Goal: Task Accomplishment & Management: Complete application form

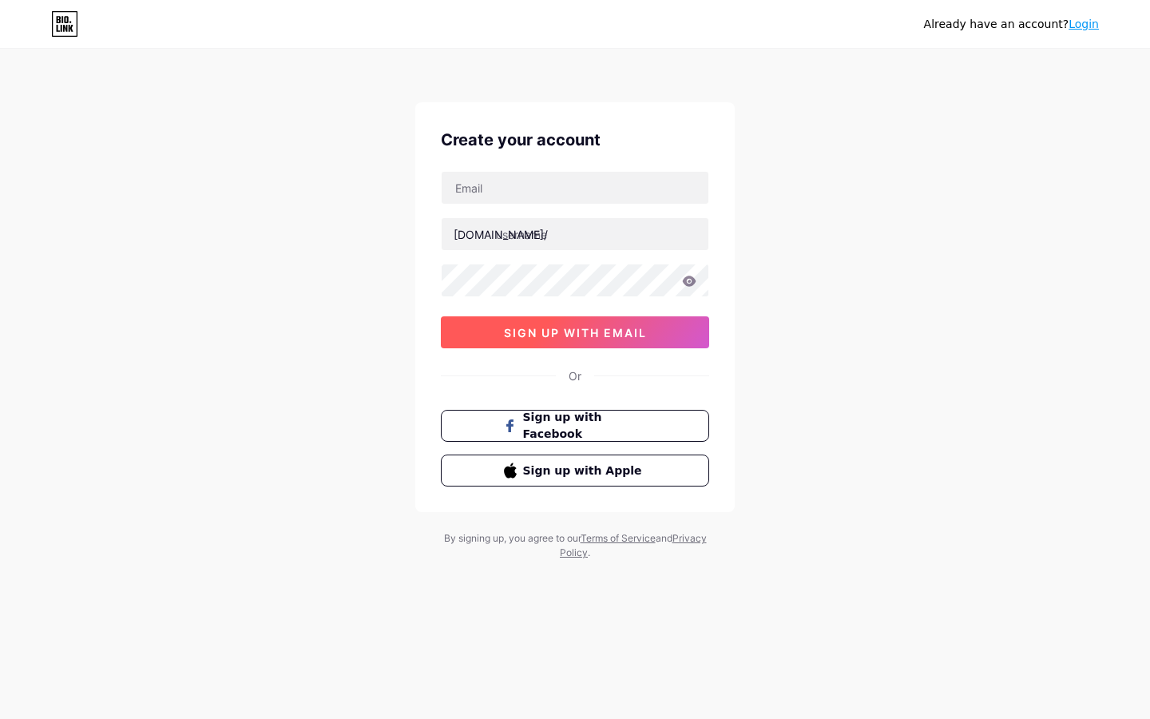
click at [610, 336] on span "sign up with email" at bounding box center [575, 333] width 143 height 14
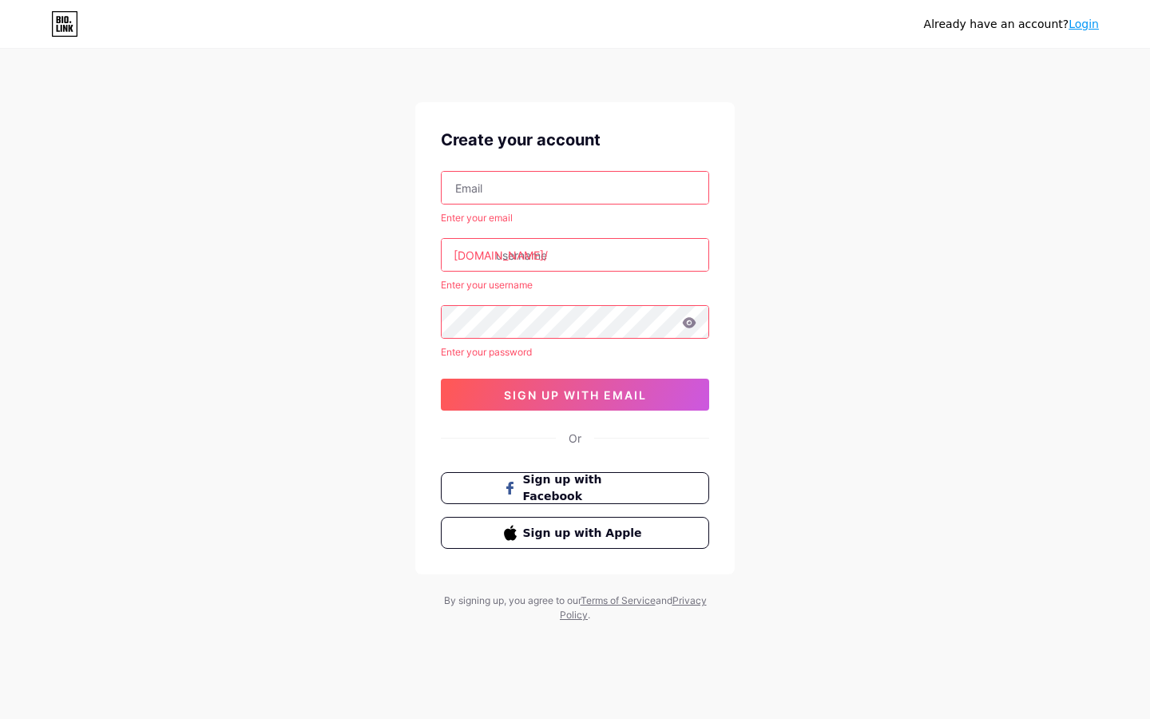
click at [525, 185] on input "text" at bounding box center [575, 188] width 267 height 32
type input "[EMAIL_ADDRESS][DOMAIN_NAME]"
click at [533, 252] on input "text" at bounding box center [575, 255] width 267 height 32
type input "b"
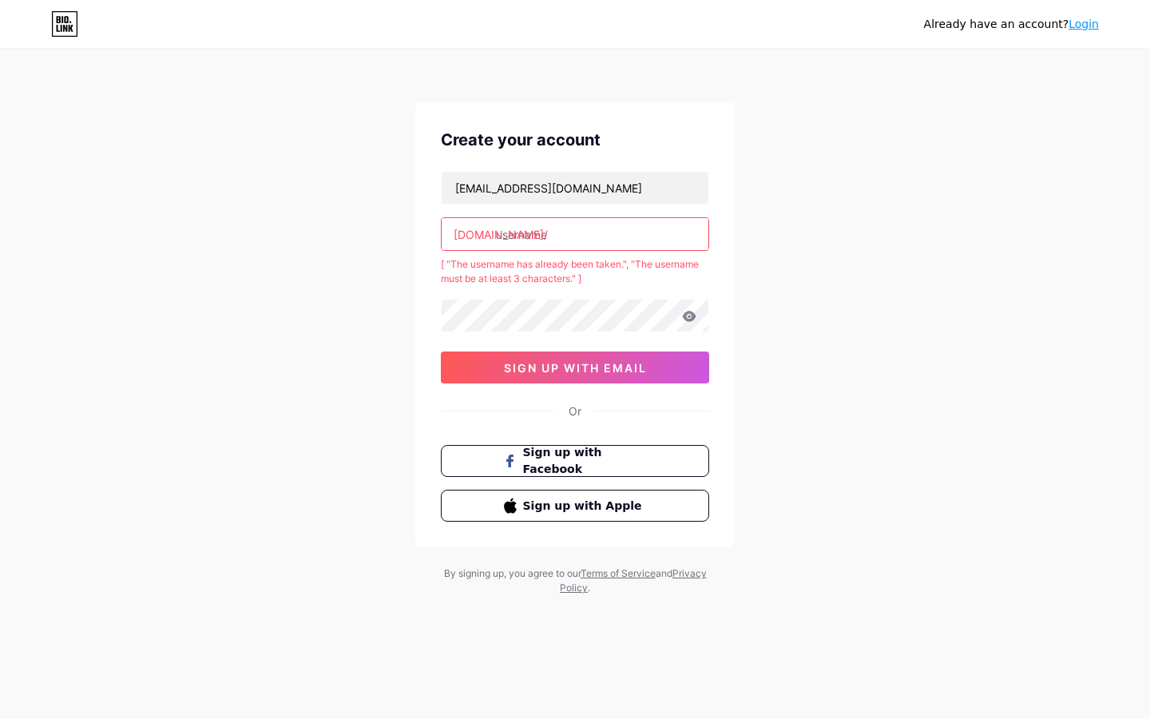
click at [524, 243] on input "text" at bounding box center [575, 234] width 267 height 32
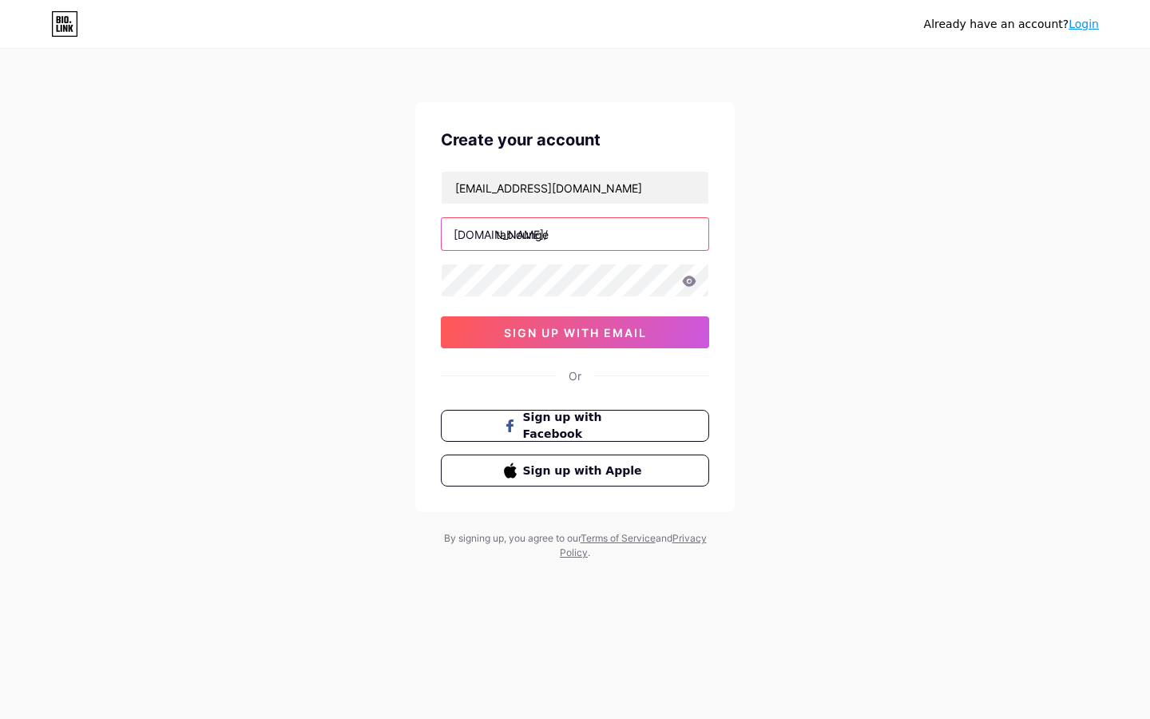
type input "tablounge"
click at [683, 285] on icon at bounding box center [689, 281] width 14 height 11
click at [638, 326] on span "sign up with email" at bounding box center [575, 333] width 143 height 14
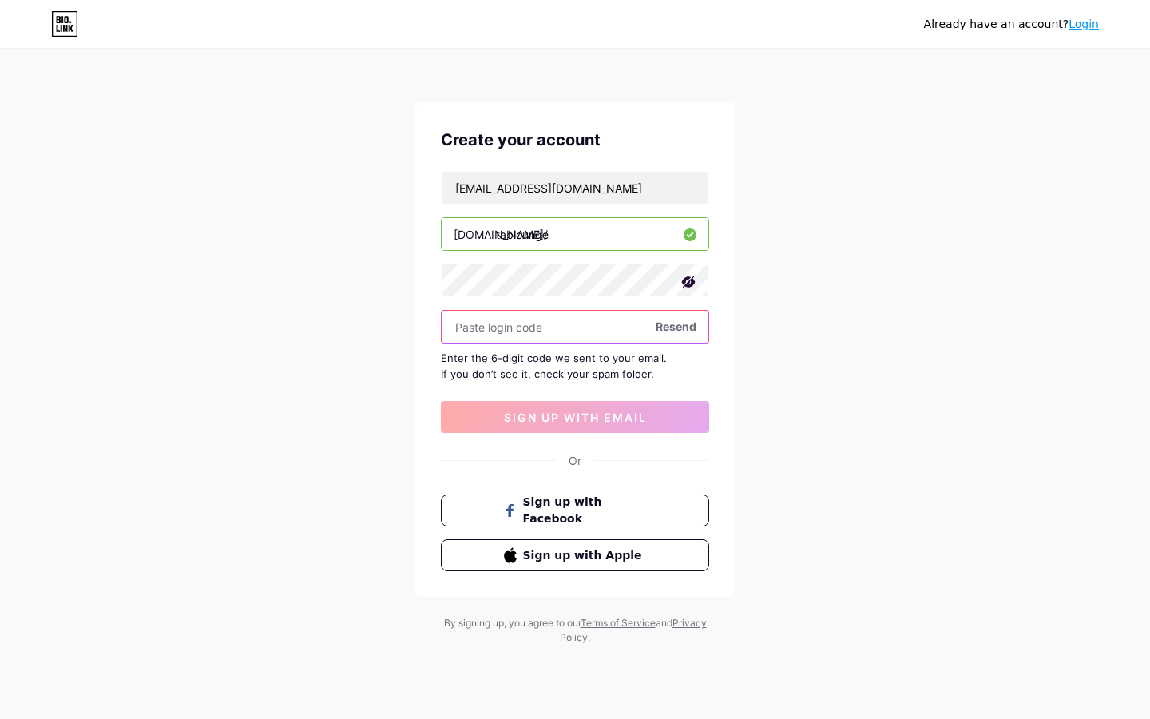
paste input "821589"
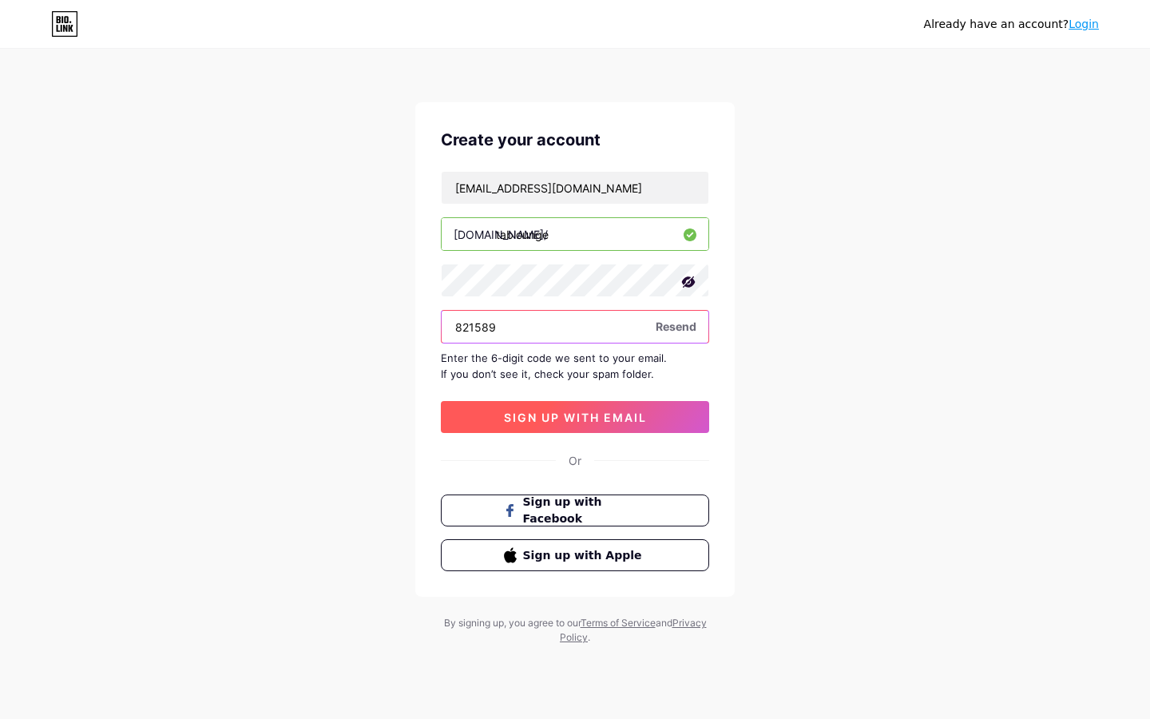
type input "821589"
click at [646, 412] on span "sign up with email" at bounding box center [575, 418] width 143 height 14
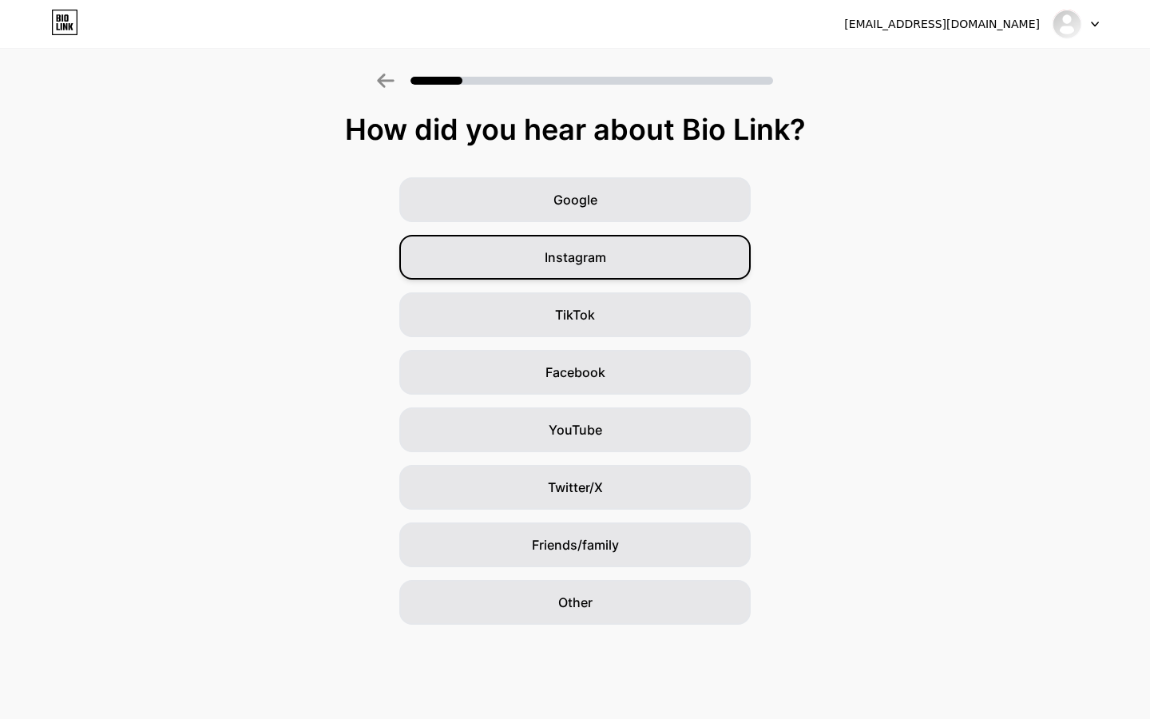
click at [562, 252] on span "Instagram" at bounding box center [576, 257] width 62 height 19
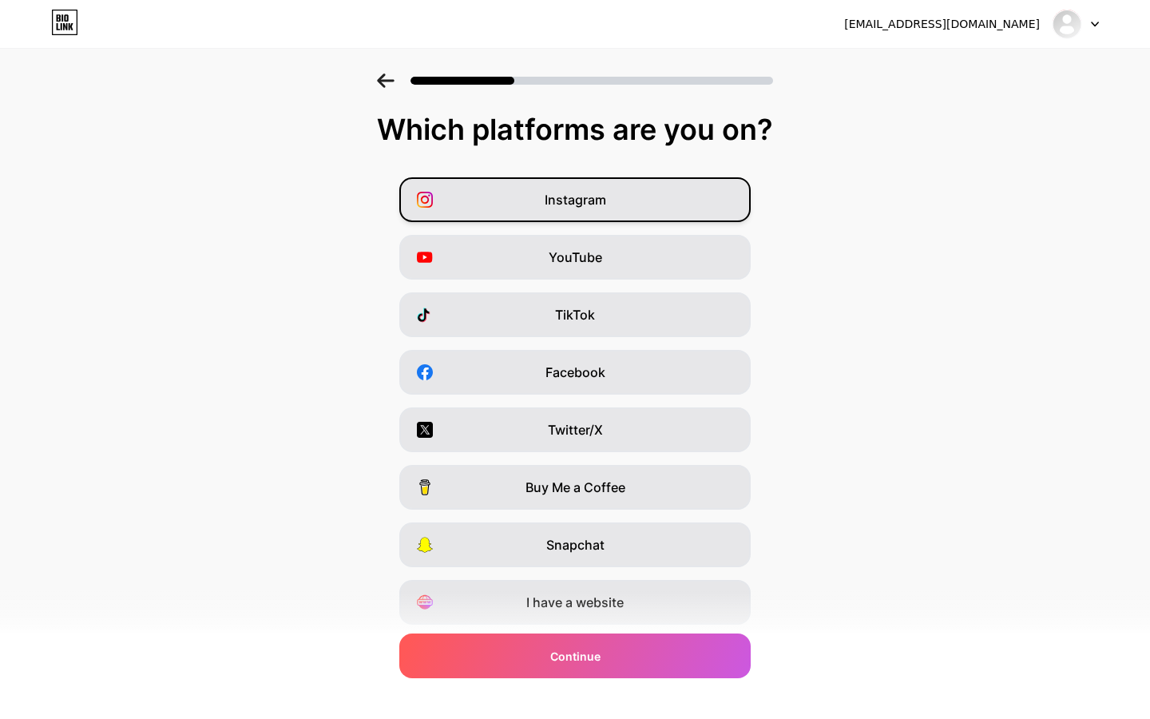
click at [593, 198] on span "Instagram" at bounding box center [576, 199] width 62 height 19
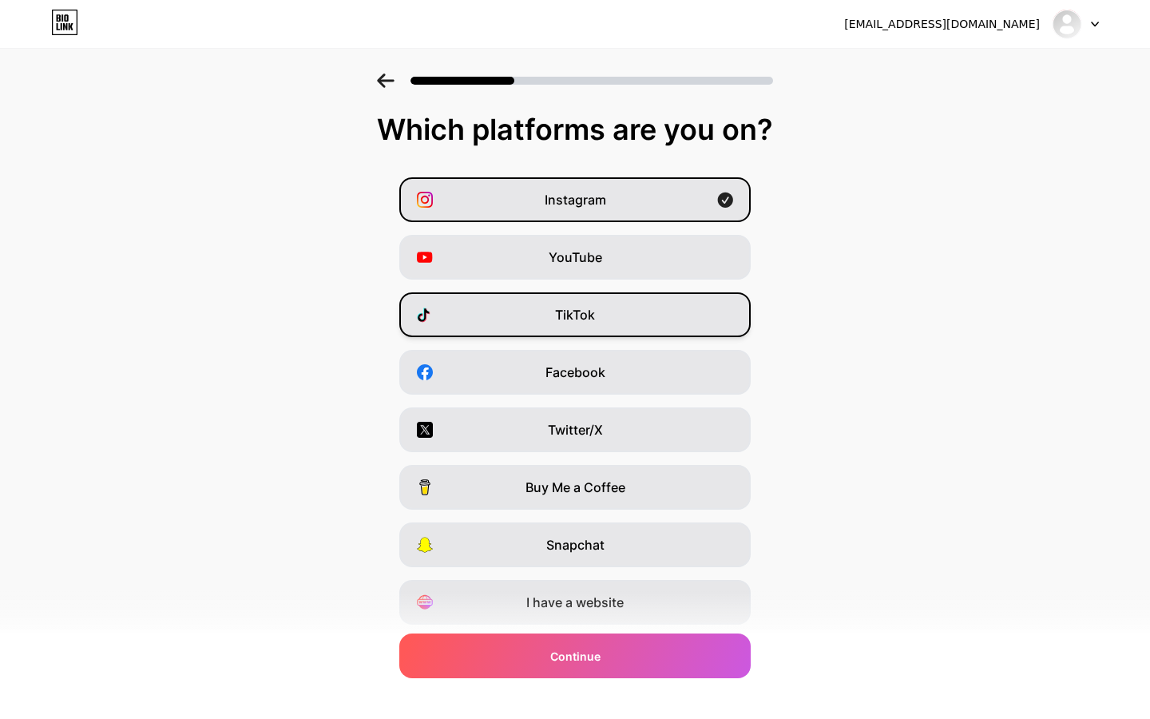
click at [625, 328] on div "TikTok" at bounding box center [575, 314] width 352 height 45
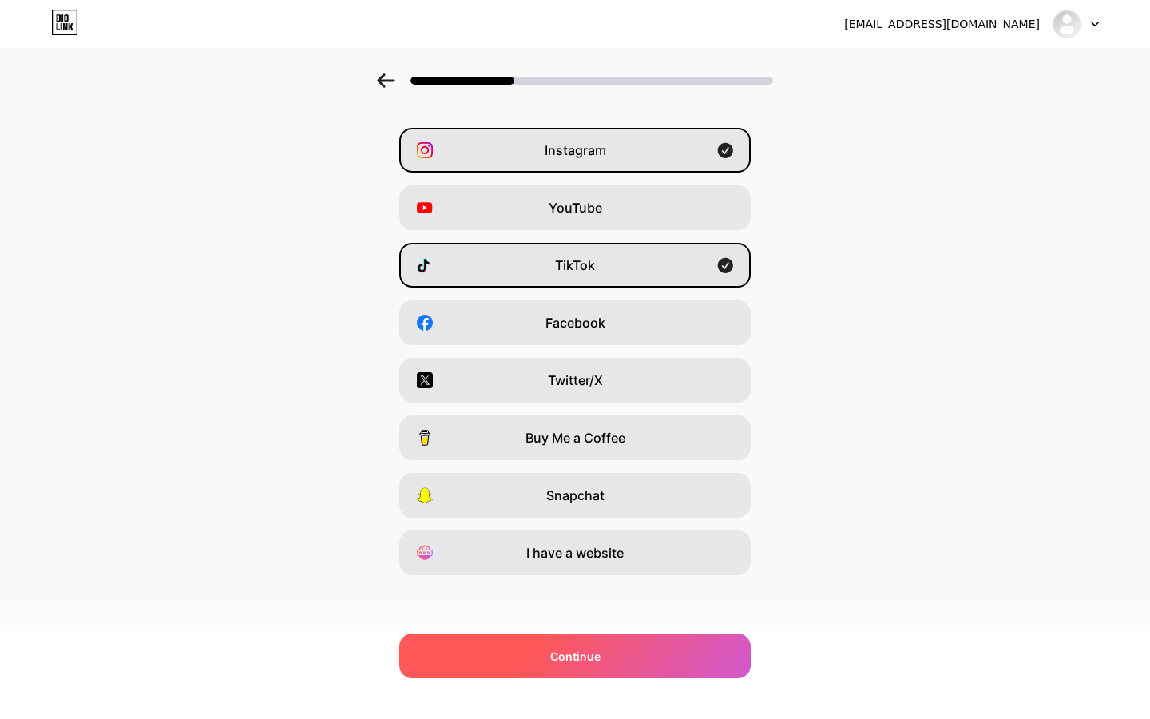
click at [675, 654] on div "Continue" at bounding box center [575, 656] width 352 height 45
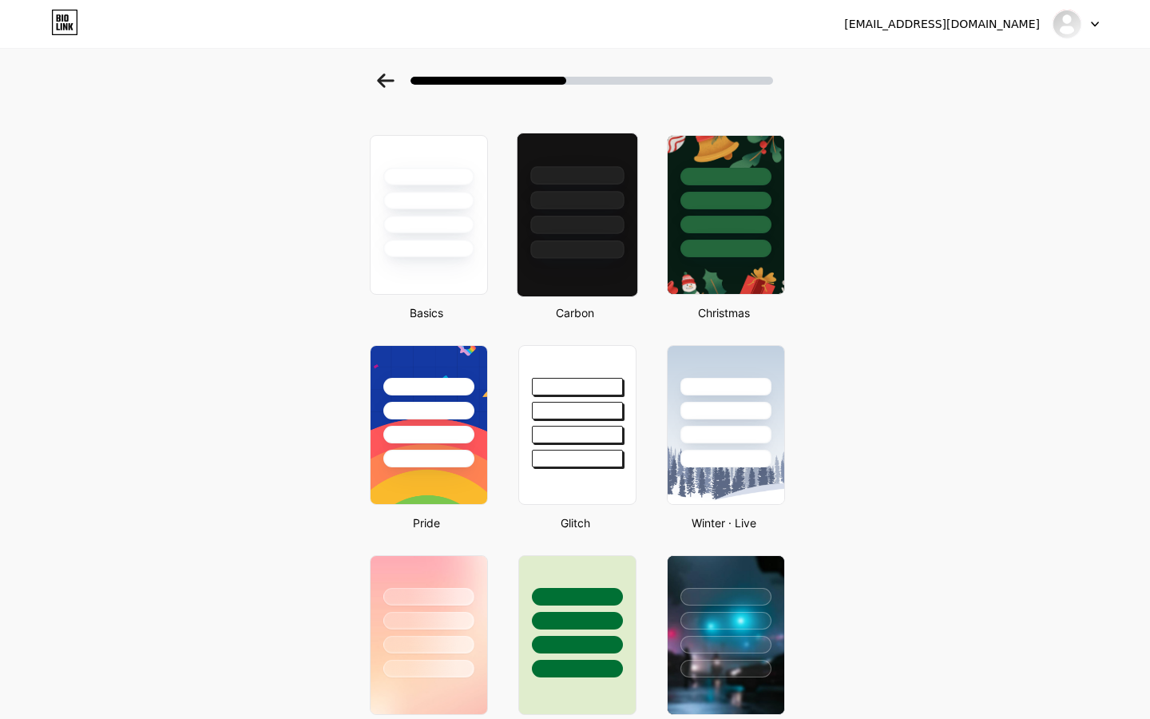
scroll to position [0, 0]
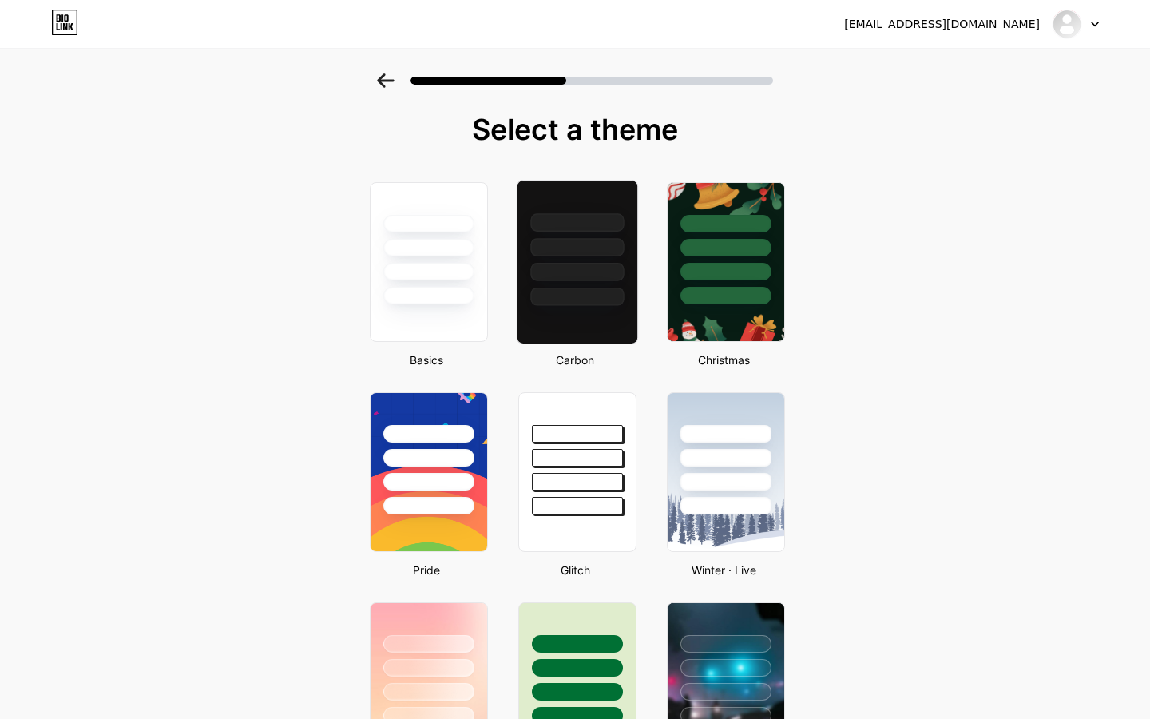
click at [602, 289] on div at bounding box center [576, 297] width 93 height 18
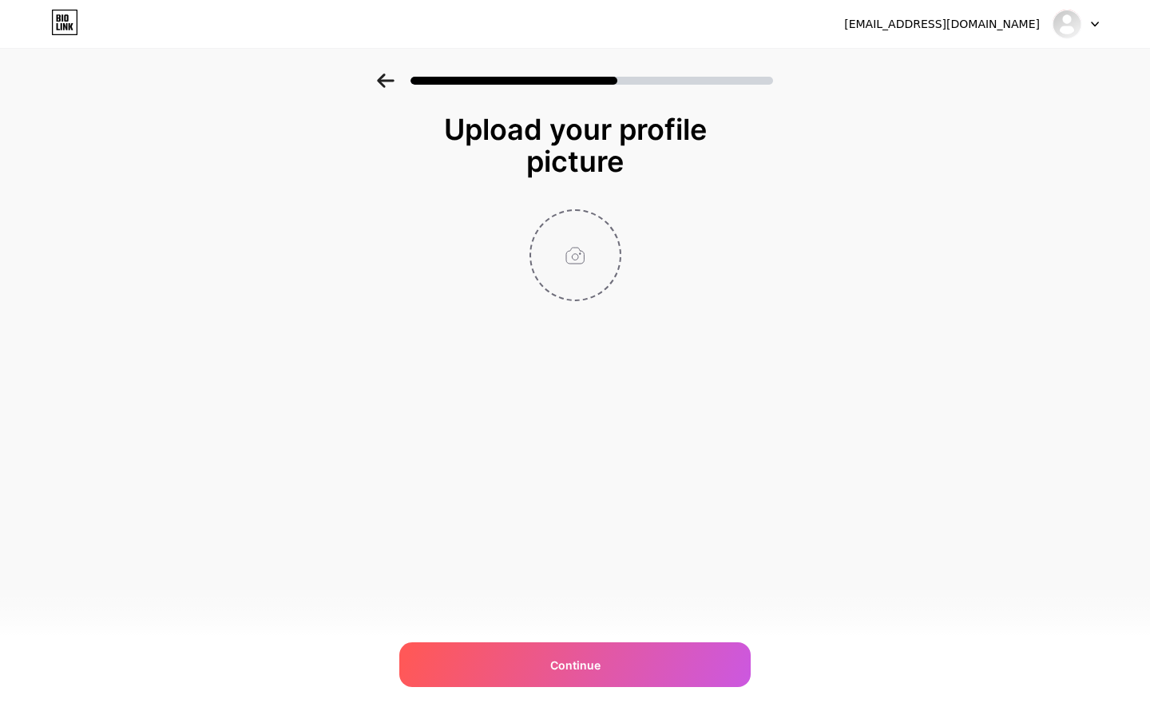
click at [594, 274] on input "file" at bounding box center [575, 255] width 89 height 89
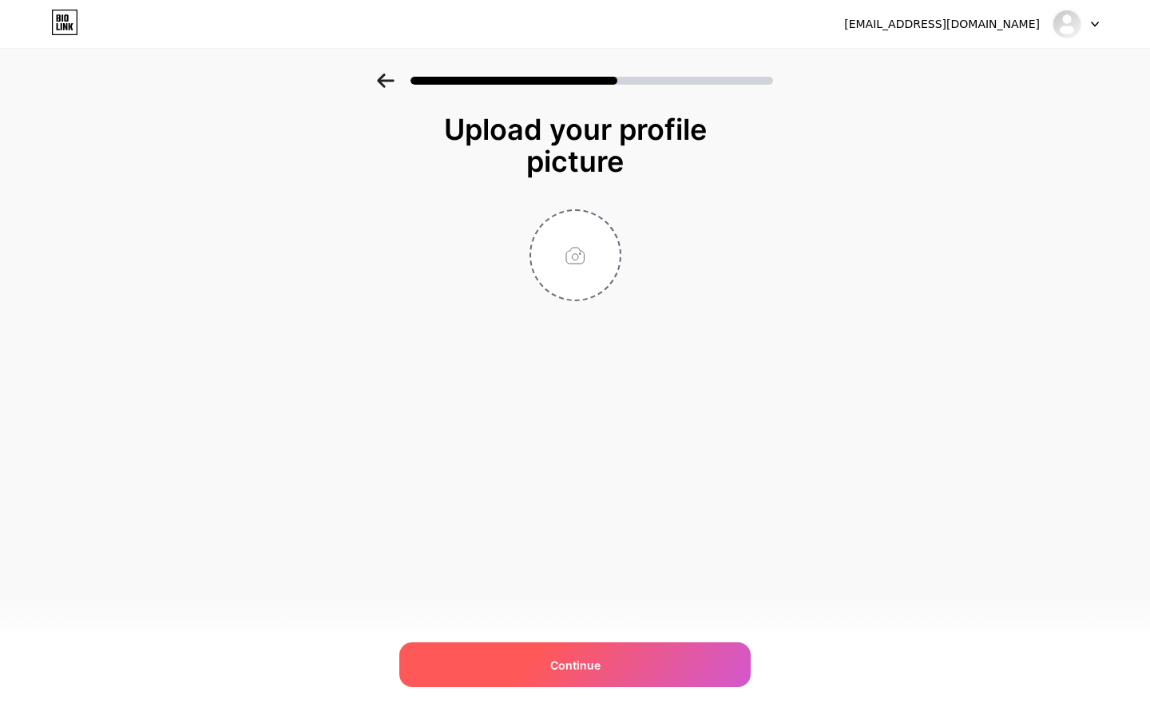
click at [483, 654] on div "Continue" at bounding box center [575, 664] width 352 height 45
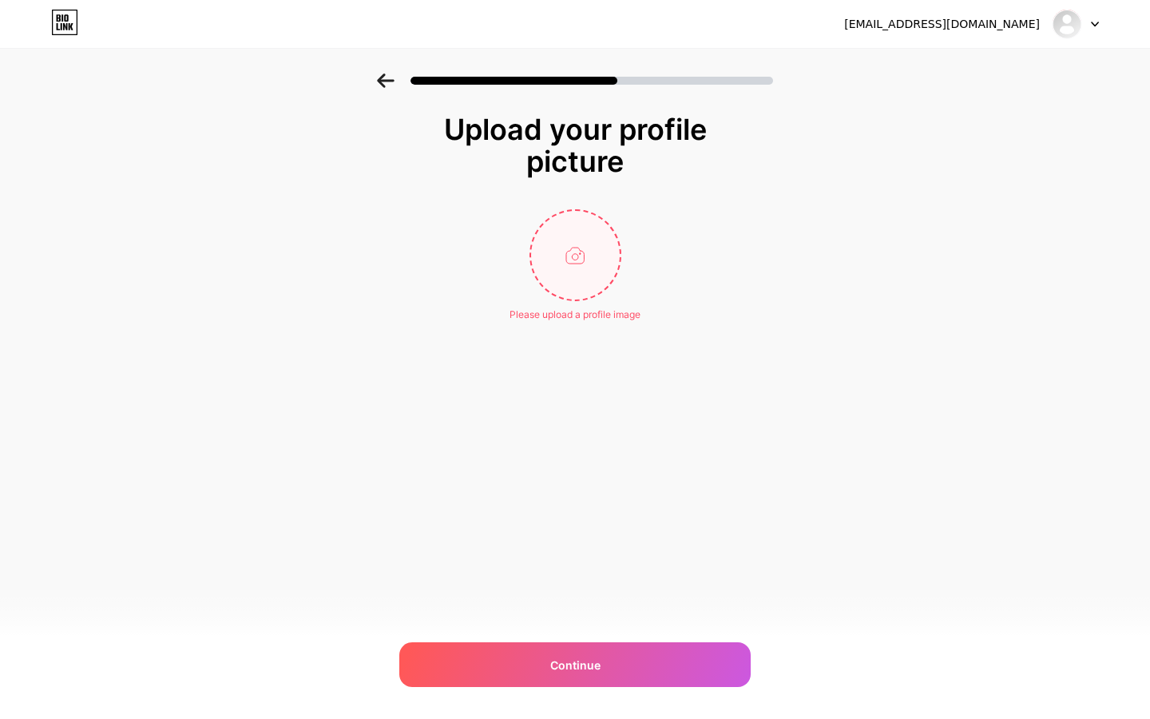
click at [611, 260] on input "file" at bounding box center [575, 255] width 89 height 89
click at [569, 306] on div "Upload Error" at bounding box center [575, 311] width 55 height 21
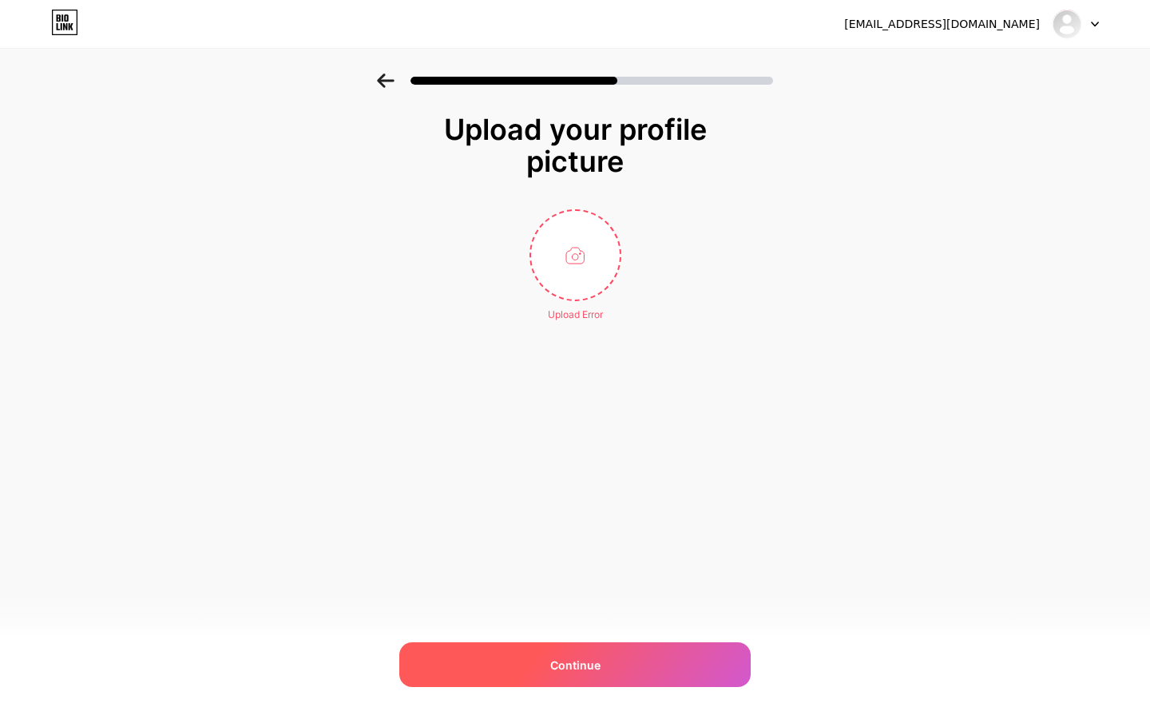
click at [585, 650] on div "Continue" at bounding box center [575, 664] width 352 height 45
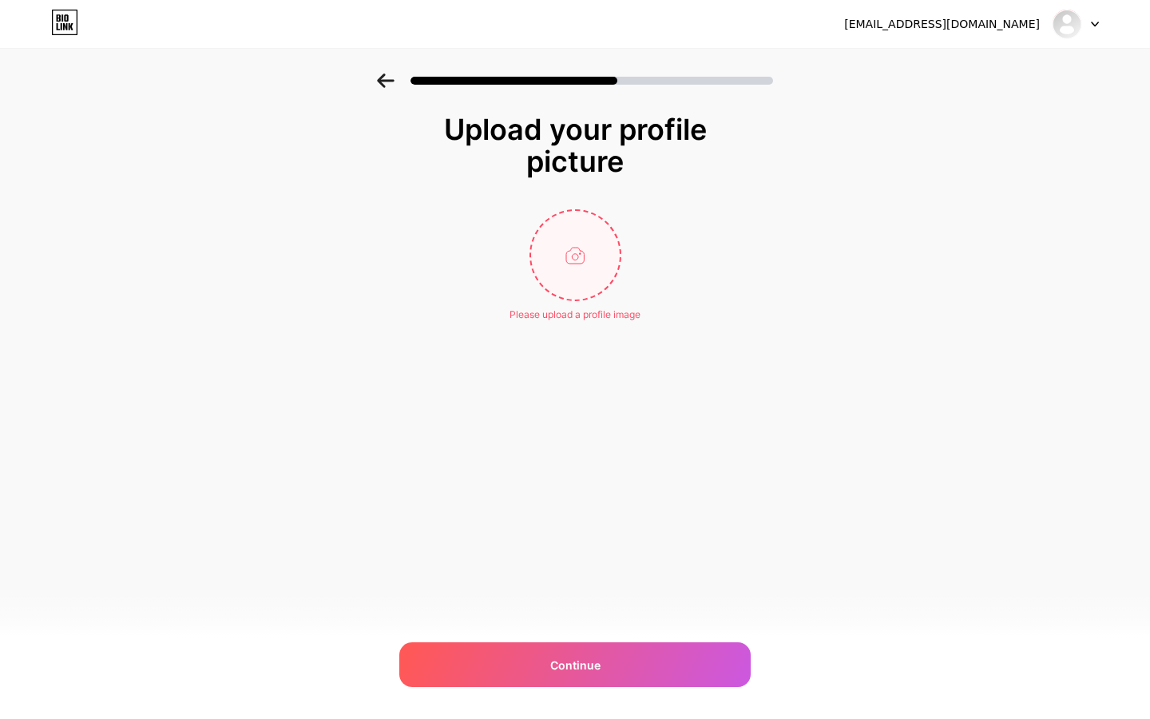
click at [607, 275] on input "file" at bounding box center [575, 255] width 89 height 89
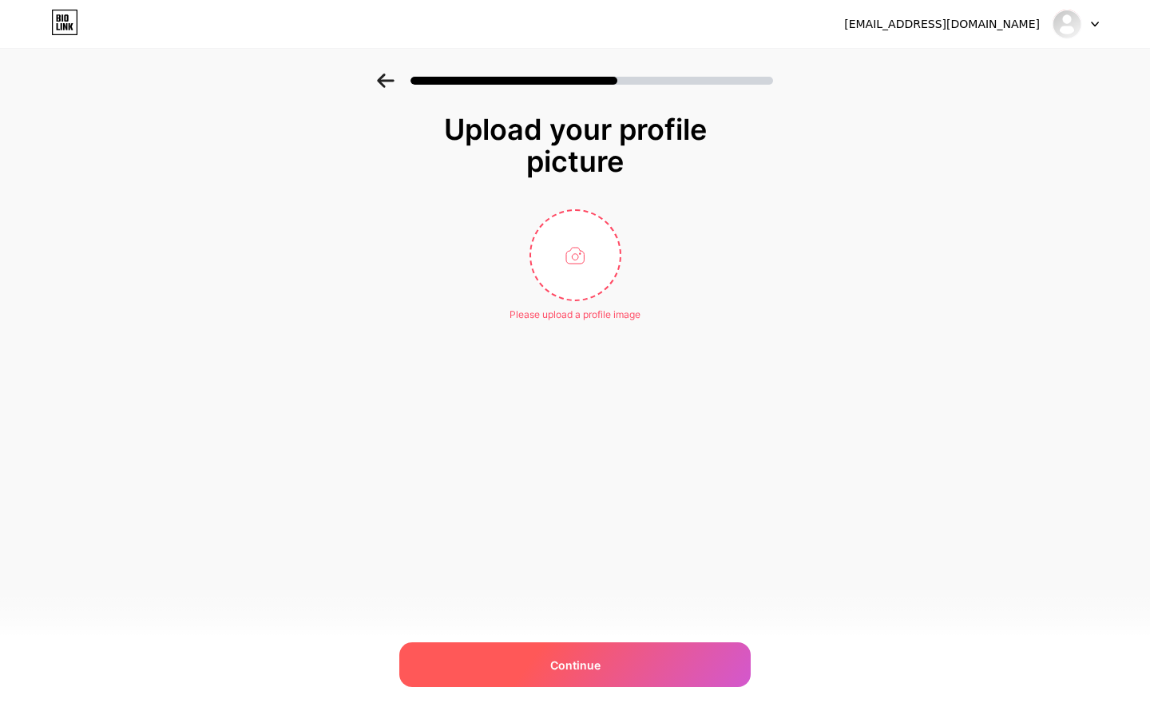
click at [634, 652] on div "Continue" at bounding box center [575, 664] width 352 height 45
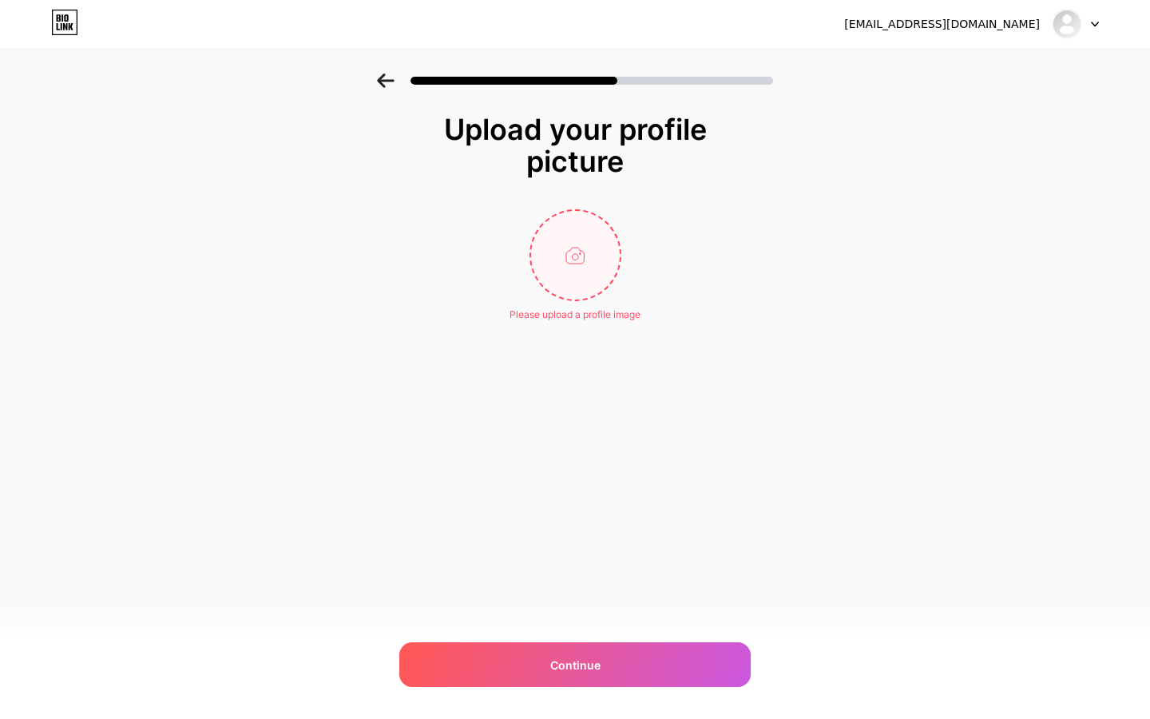
click at [563, 279] on input "file" at bounding box center [575, 255] width 89 height 89
type input "C:\fakepath\HAZE 0919.png"
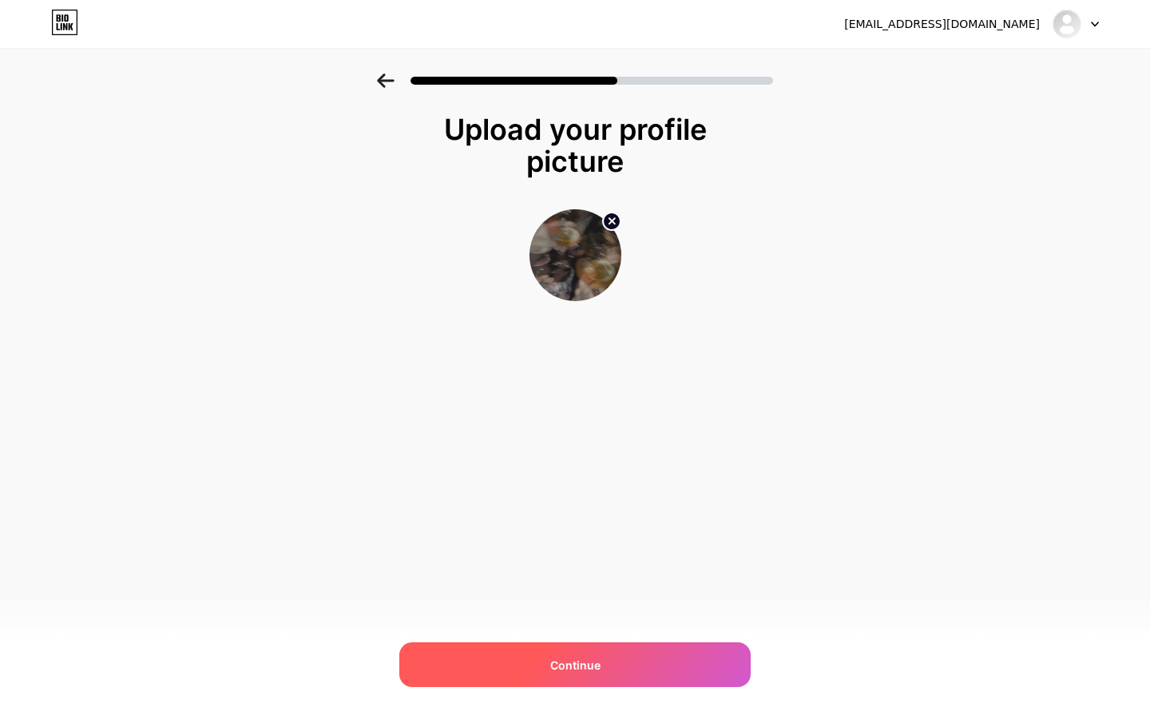
click at [622, 661] on div "Continue" at bounding box center [575, 664] width 352 height 45
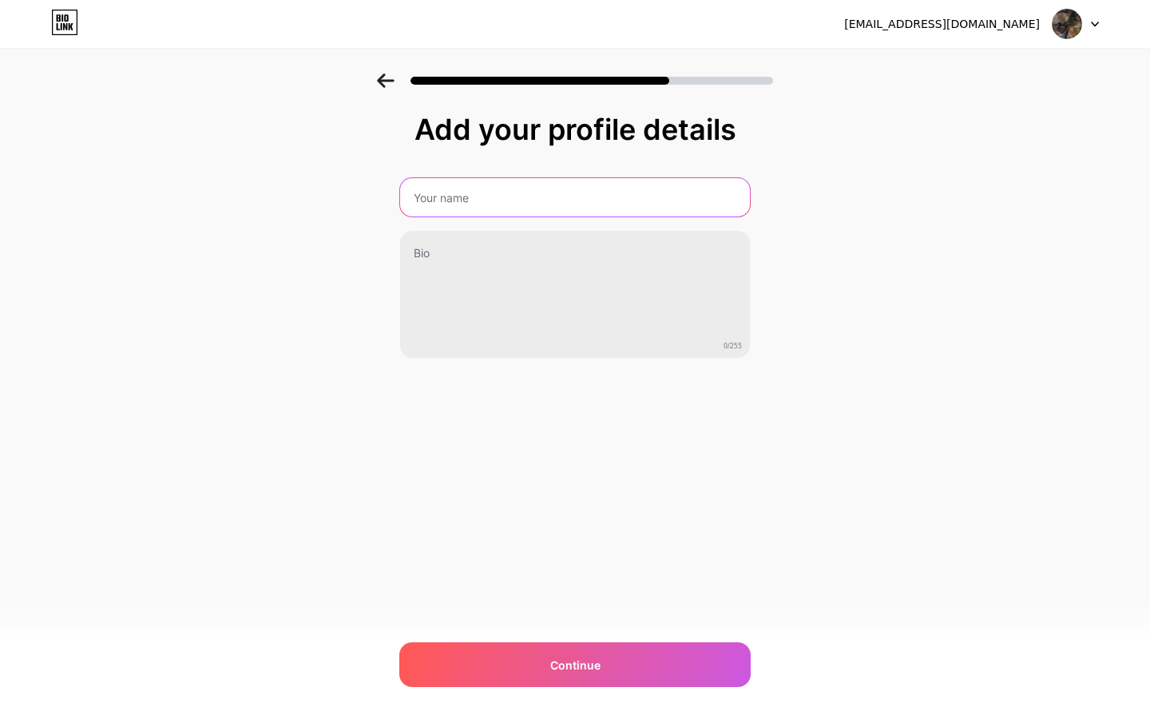
click at [490, 207] on input "text" at bounding box center [575, 197] width 350 height 38
type input "TAB LOUNGE"
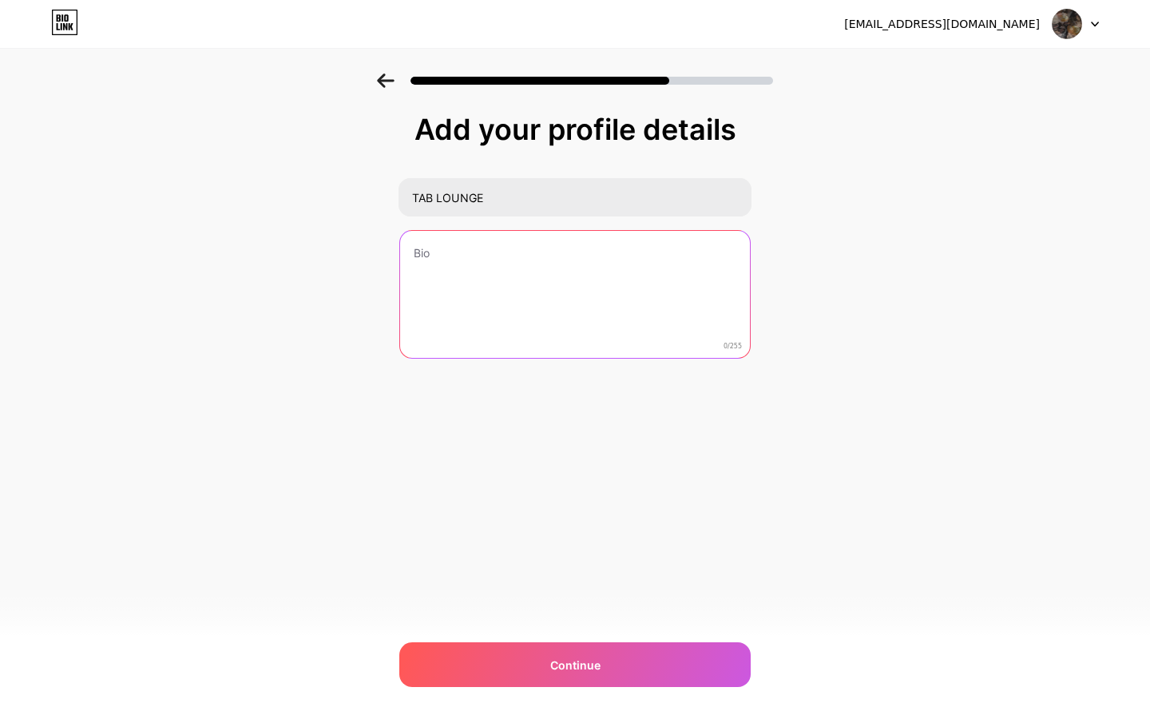
click at [622, 233] on textarea at bounding box center [575, 295] width 350 height 129
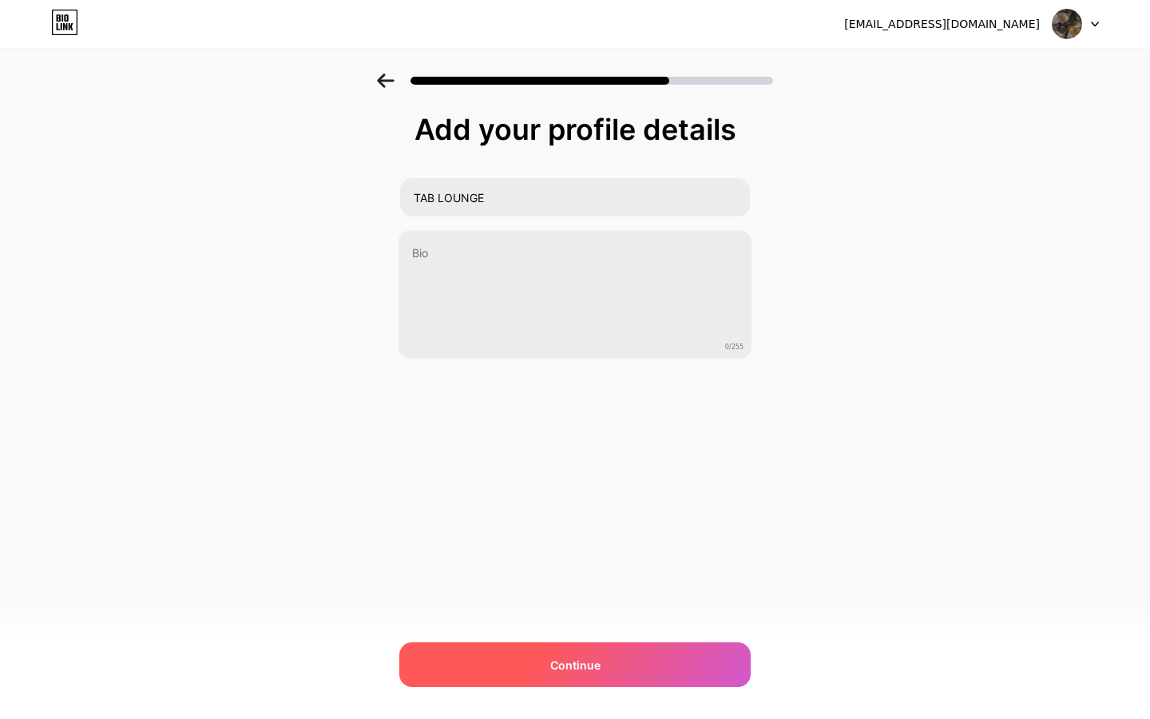
click at [619, 658] on div "Continue" at bounding box center [575, 664] width 352 height 45
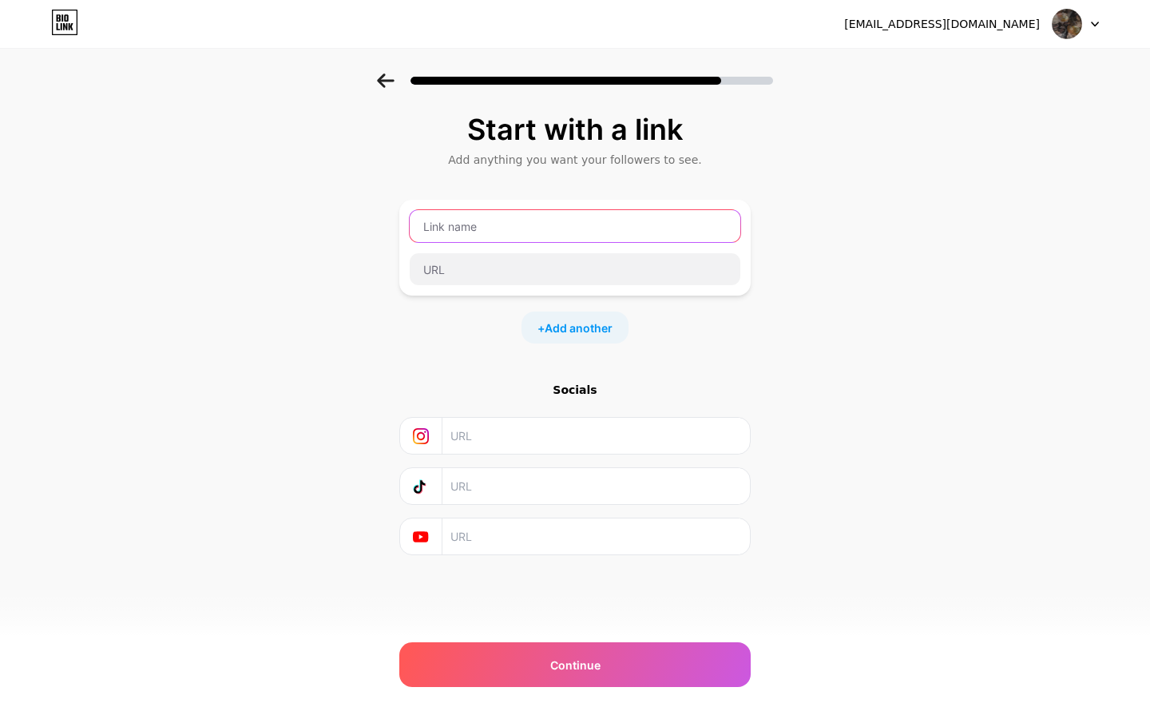
click at [565, 232] on input "text" at bounding box center [575, 226] width 331 height 32
type input "B"
type input "b"
type input "tablounge"
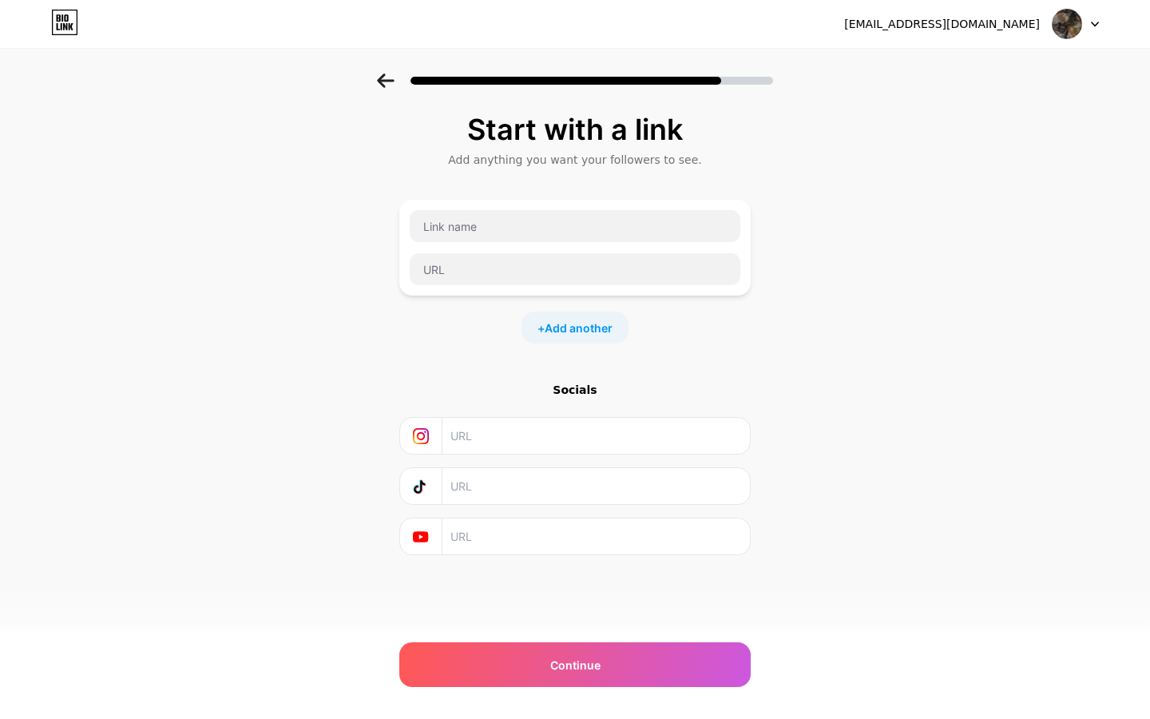
click at [477, 419] on input "text" at bounding box center [596, 436] width 290 height 36
paste input "[URL][DOMAIN_NAME]"
type input "[URL][DOMAIN_NAME]"
click at [473, 483] on input "text" at bounding box center [596, 486] width 290 height 36
paste input "[URL][DOMAIN_NAME][DOMAIN_NAME]"
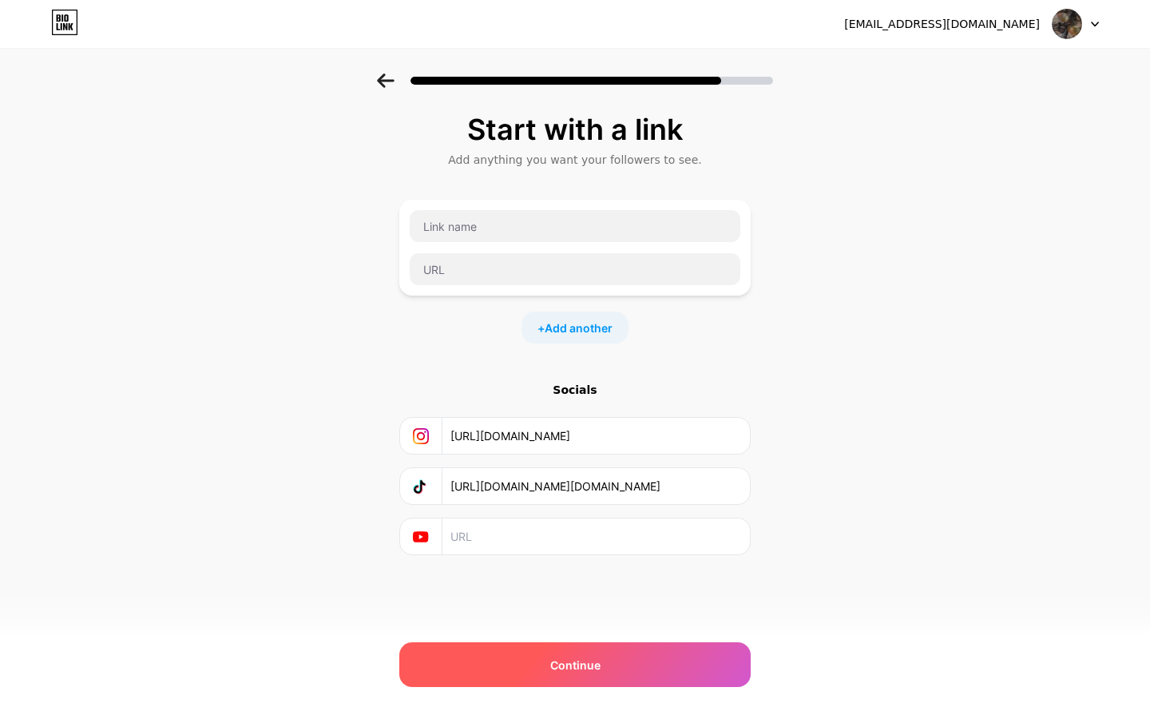
type input "[URL][DOMAIN_NAME][DOMAIN_NAME]"
click at [581, 648] on div "Continue" at bounding box center [575, 664] width 352 height 45
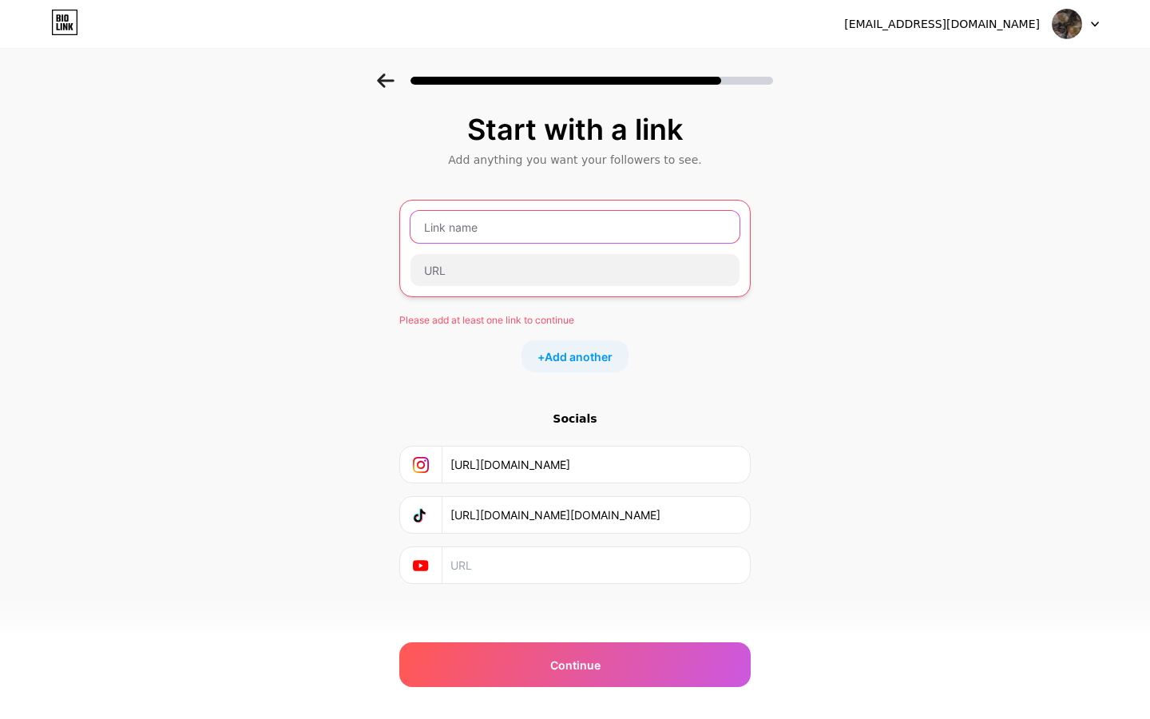
click at [536, 227] on input "text" at bounding box center [575, 227] width 329 height 32
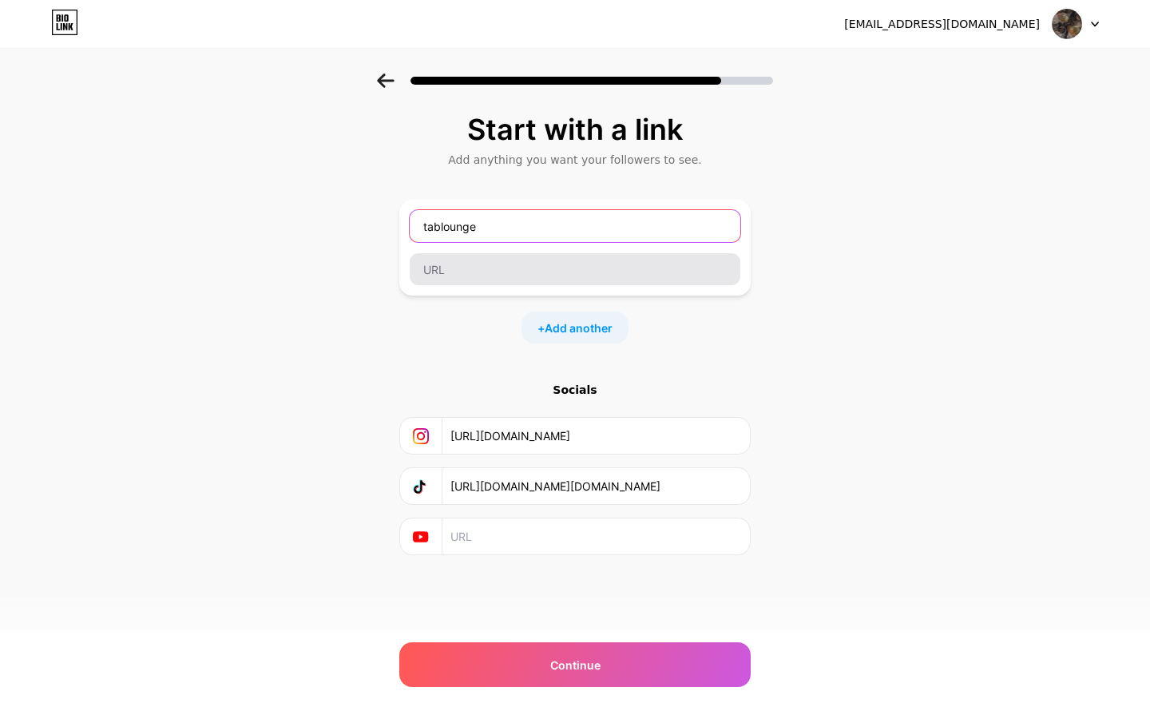
type input "tablounge"
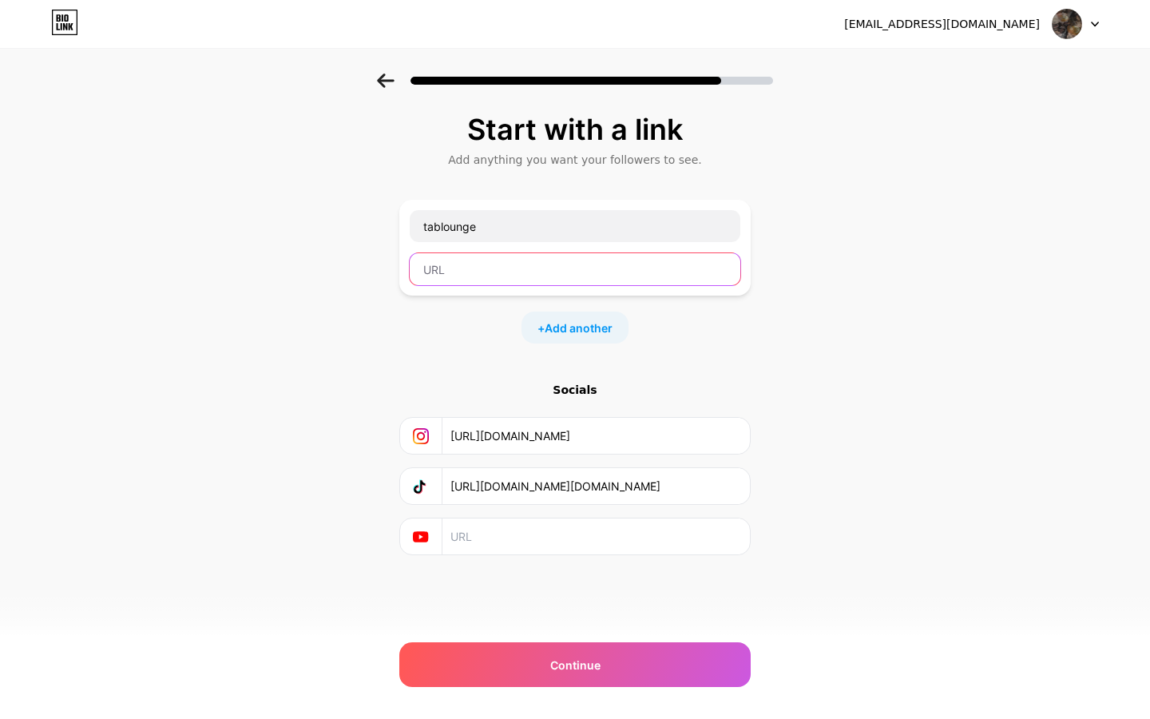
click at [528, 275] on input "text" at bounding box center [575, 269] width 331 height 32
paste input "[URL][DOMAIN_NAME][DOMAIN_NAME]"
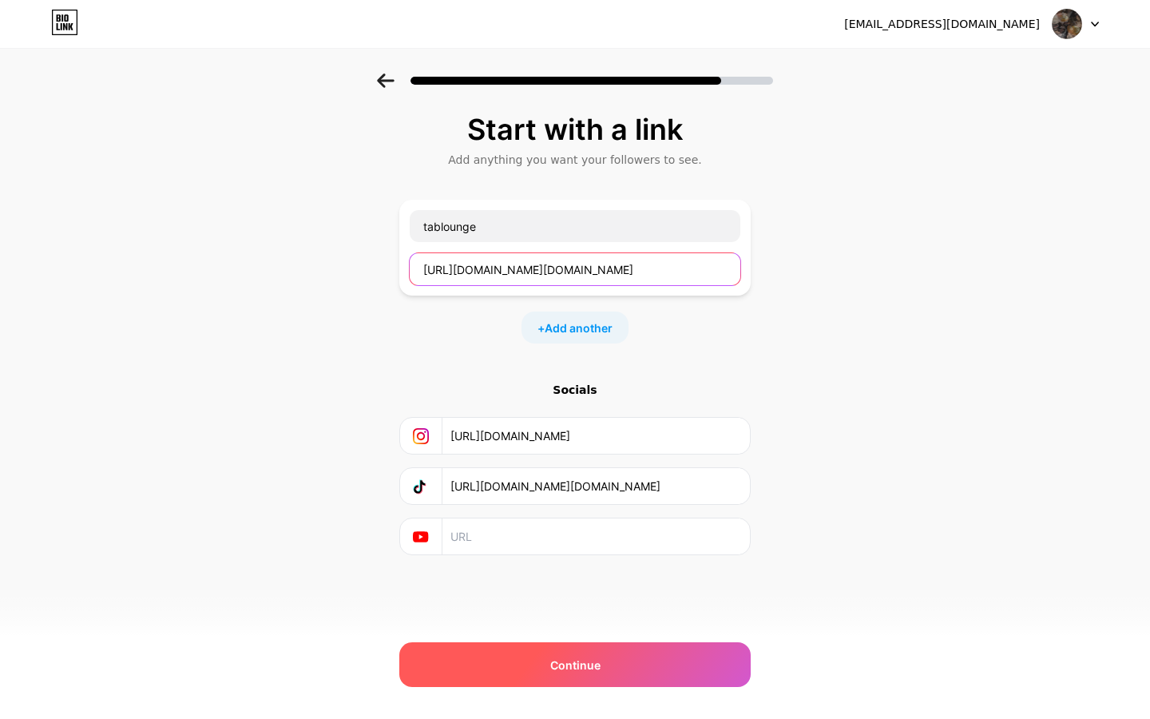
type input "[URL][DOMAIN_NAME][DOMAIN_NAME]"
click at [615, 659] on div "Continue" at bounding box center [575, 664] width 352 height 45
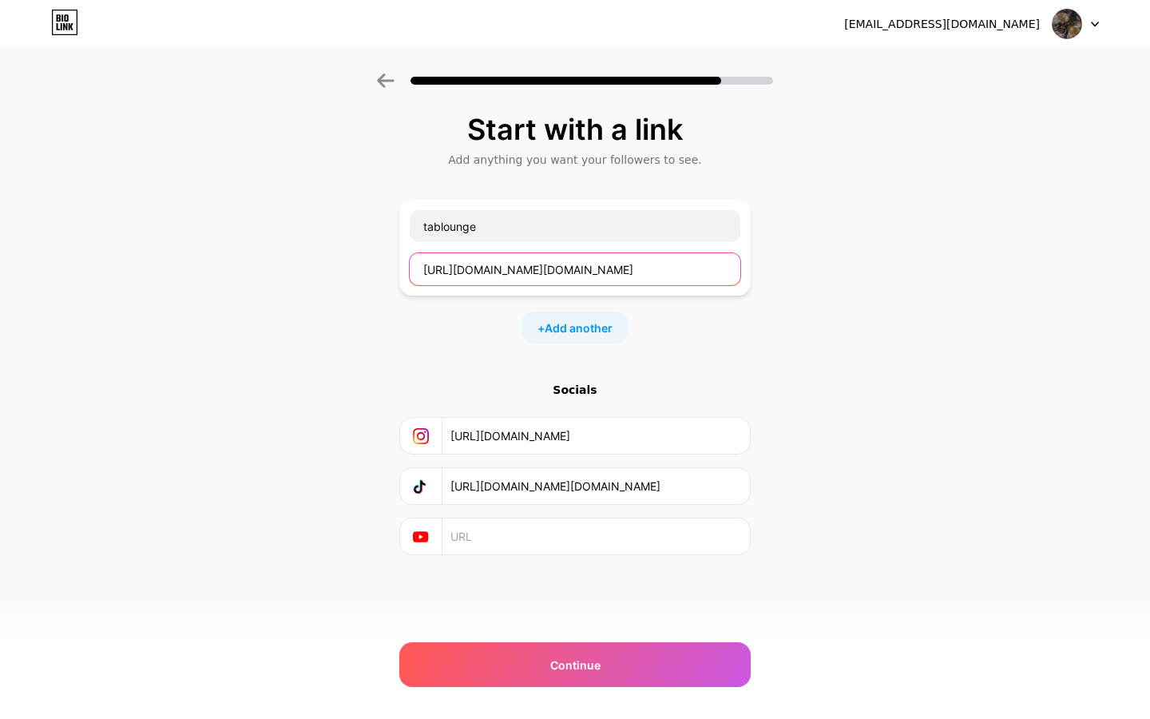
drag, startPoint x: 659, startPoint y: 268, endPoint x: 472, endPoint y: 260, distance: 187.1
click at [472, 260] on input "[URL][DOMAIN_NAME][DOMAIN_NAME]" at bounding box center [575, 269] width 331 height 32
click at [515, 436] on input "[URL][DOMAIN_NAME]" at bounding box center [596, 436] width 290 height 36
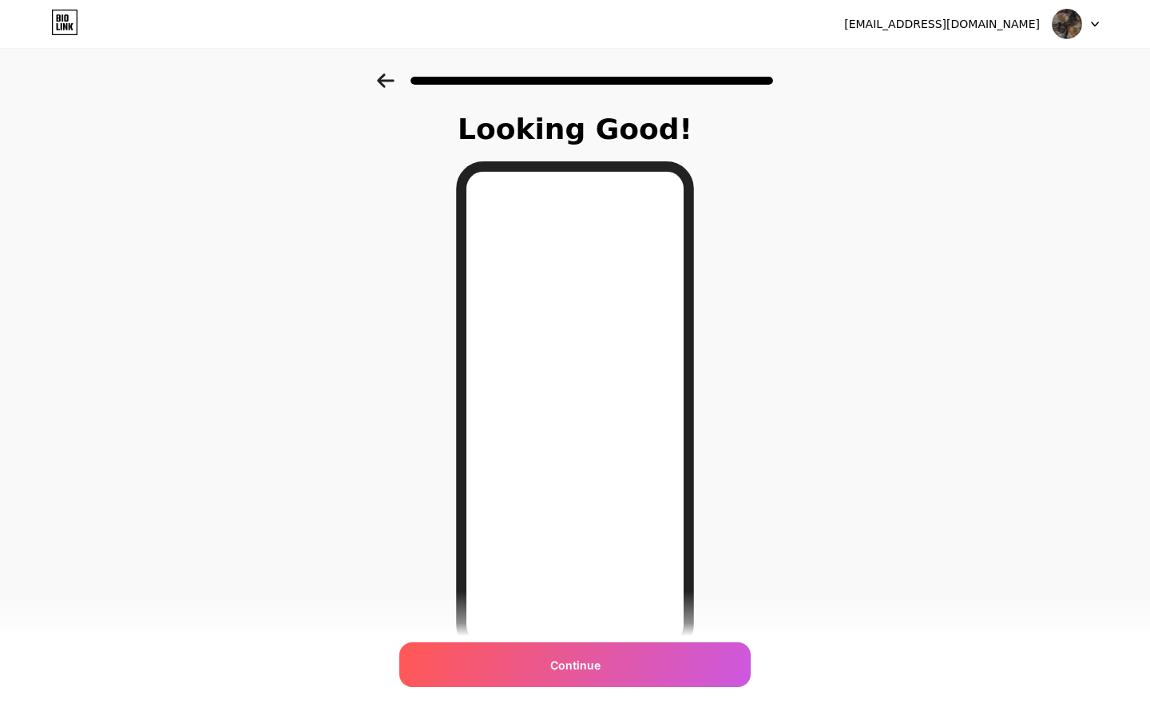
scroll to position [35, 0]
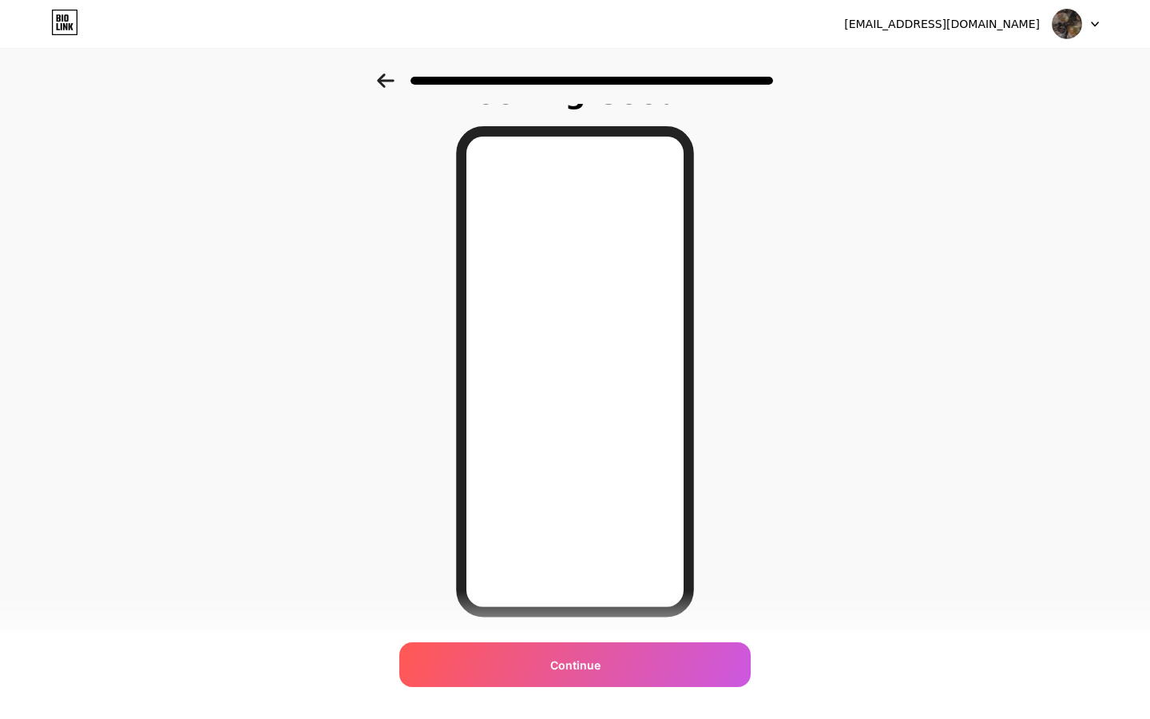
click at [385, 82] on icon at bounding box center [386, 80] width 18 height 14
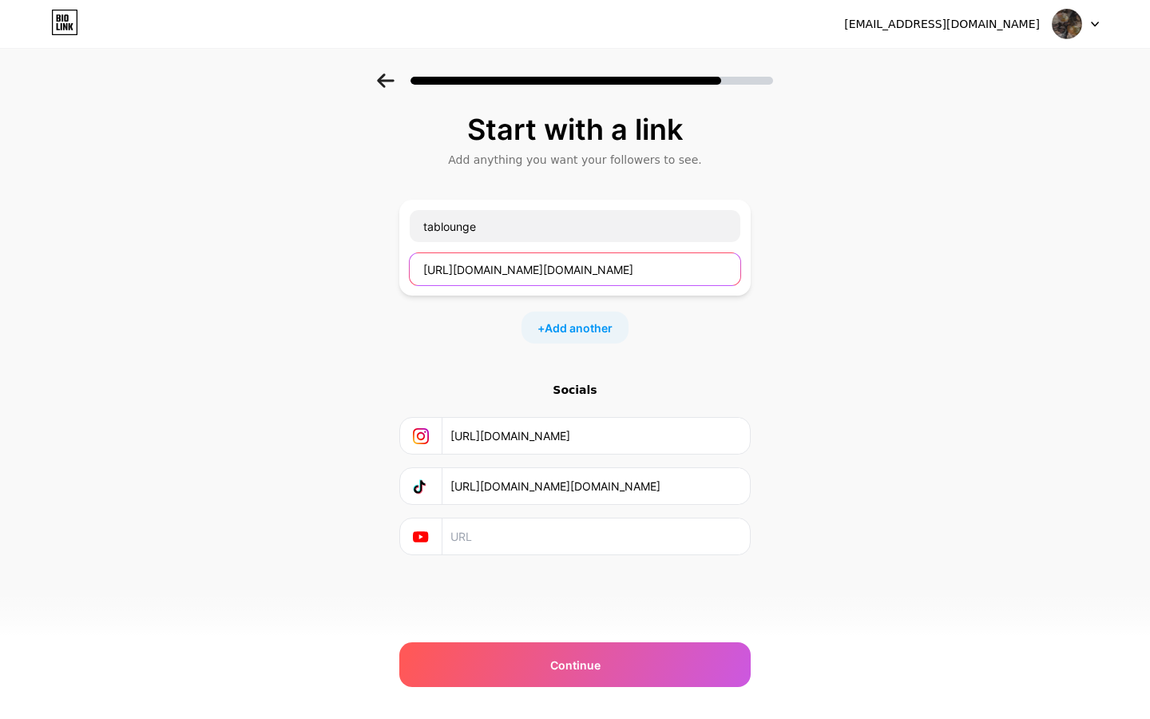
click at [513, 278] on input "[URL][DOMAIN_NAME][DOMAIN_NAME]" at bounding box center [575, 269] width 331 height 32
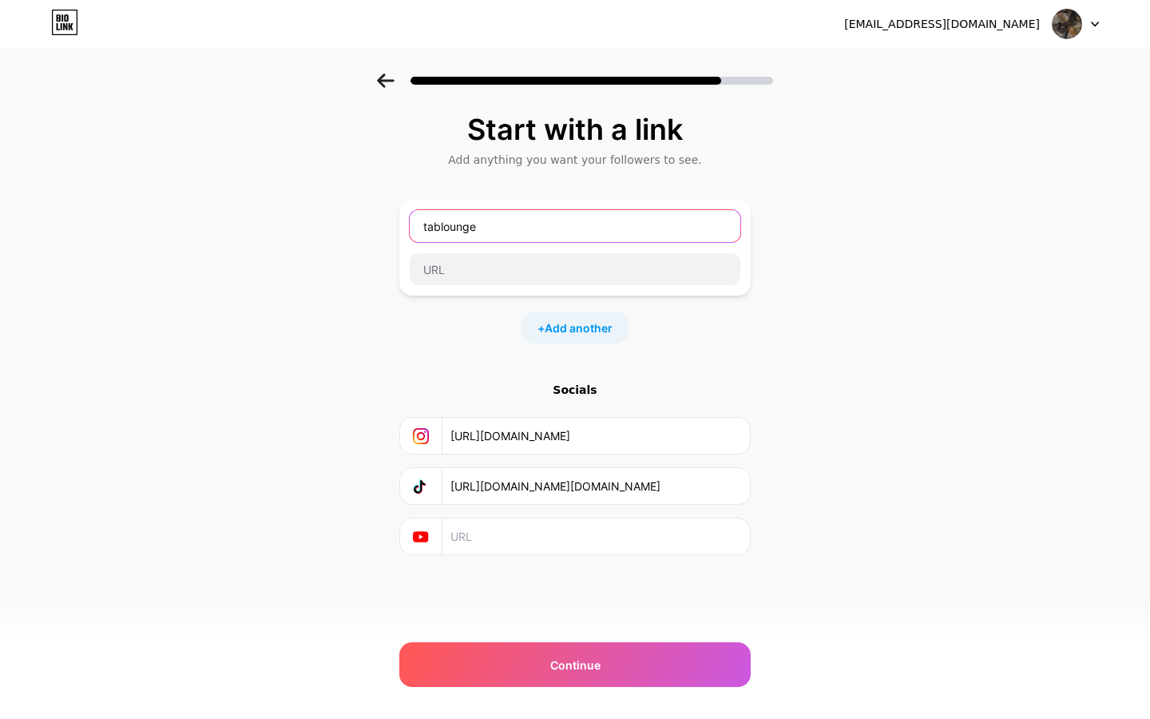
click at [515, 234] on input "tablounge" at bounding box center [575, 226] width 331 height 32
type input "t"
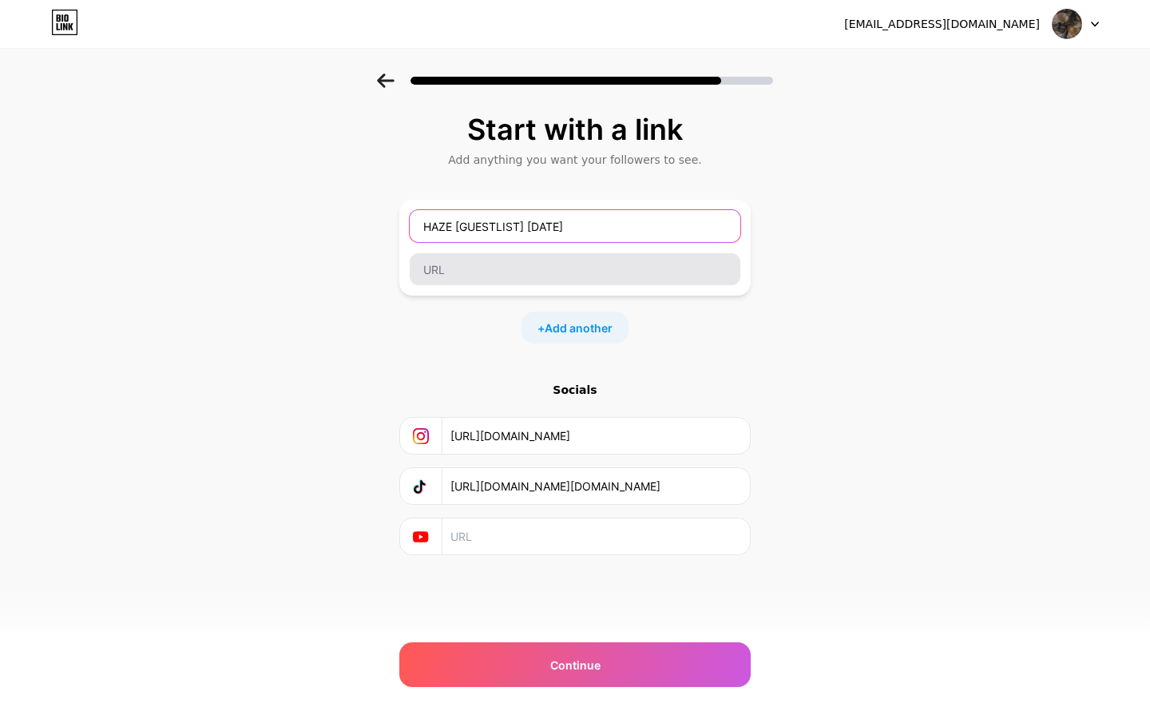
type input "HAZE [GUESTLIST] [DATE]"
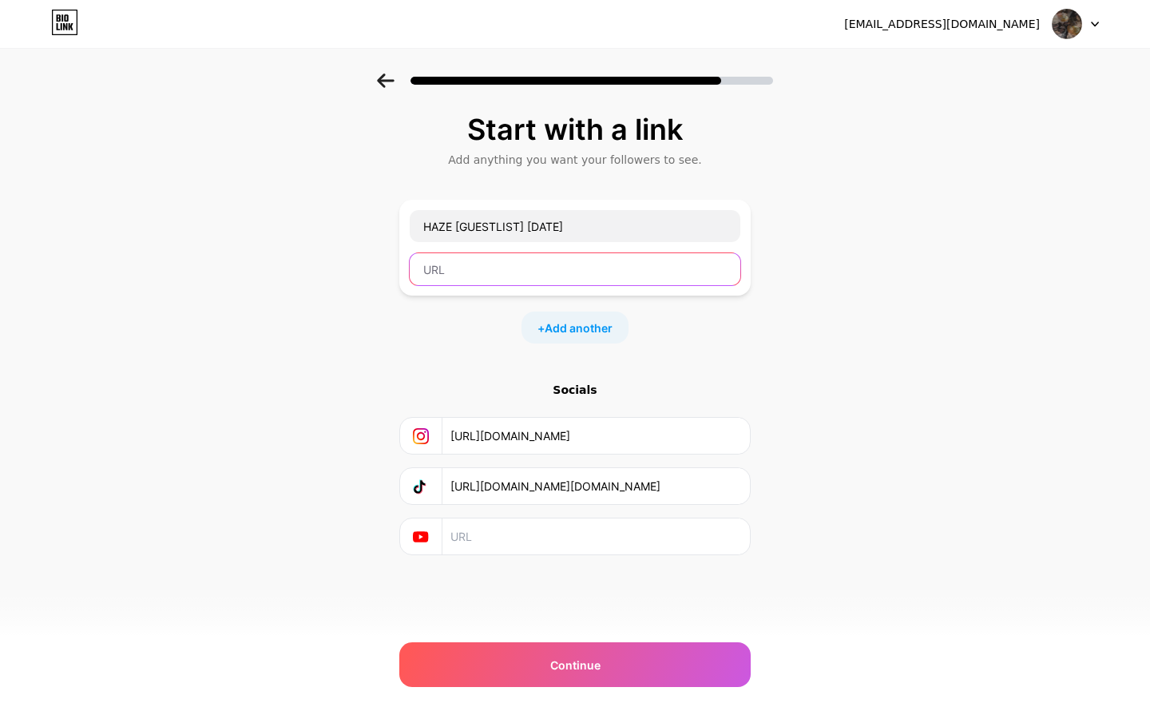
click at [514, 280] on input "text" at bounding box center [575, 269] width 331 height 32
paste input "[URL][DOMAIN_NAME]"
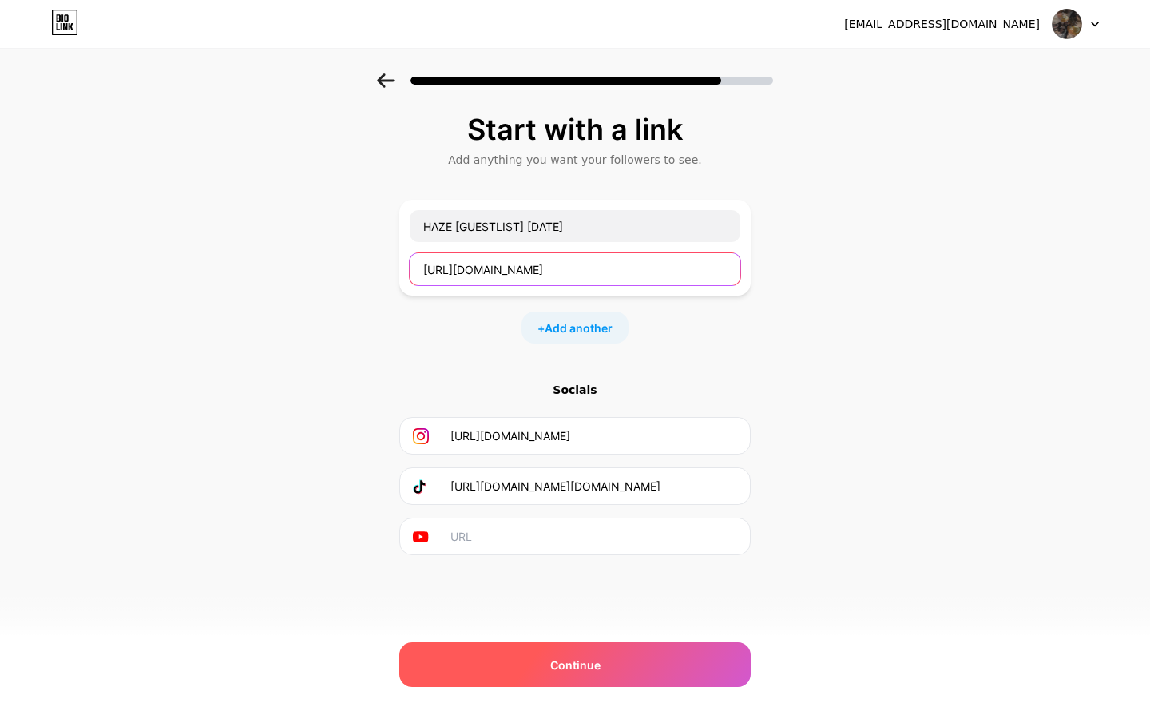
type input "[URL][DOMAIN_NAME]"
click at [539, 670] on div "Continue" at bounding box center [575, 664] width 352 height 45
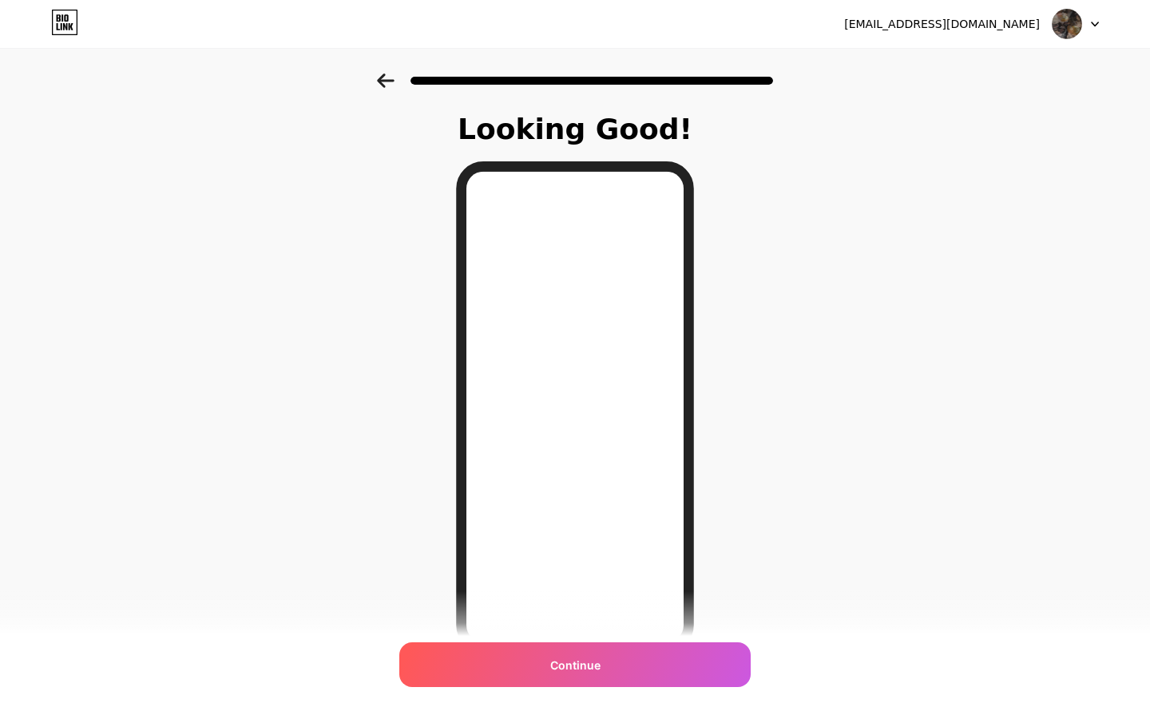
click at [385, 92] on div at bounding box center [575, 76] width 1150 height 56
click at [374, 77] on div at bounding box center [575, 76] width 1150 height 56
click at [386, 78] on icon at bounding box center [386, 80] width 18 height 14
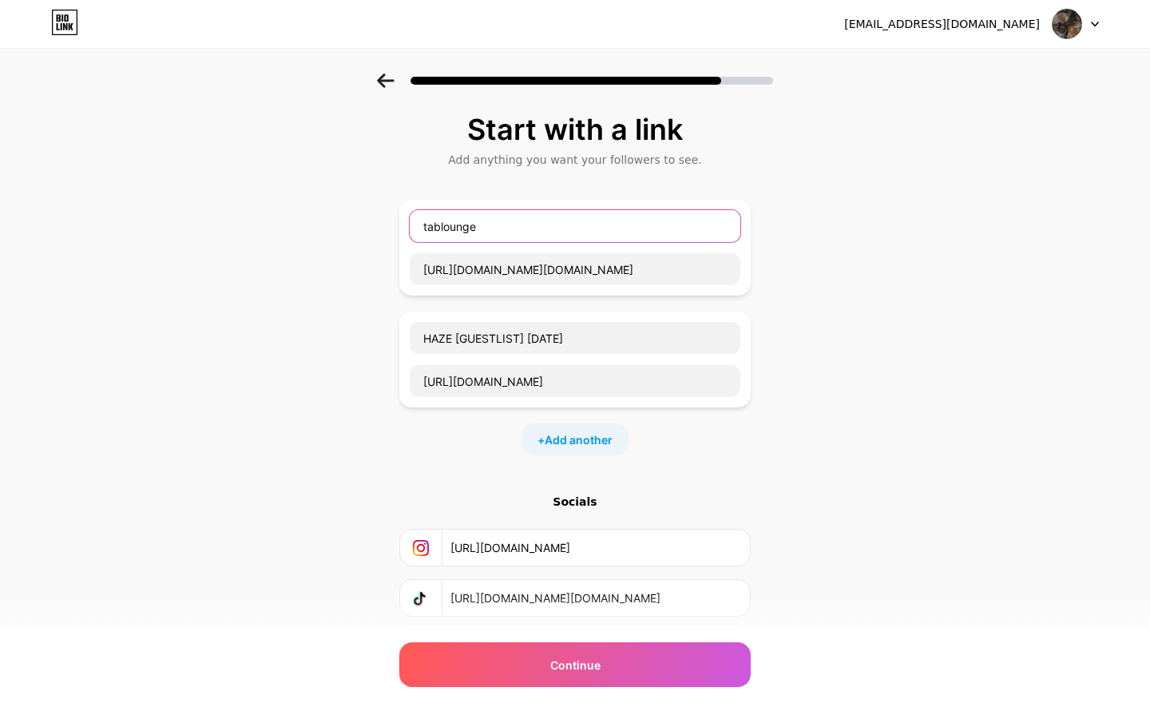
click at [606, 223] on input "tablounge" at bounding box center [575, 226] width 331 height 32
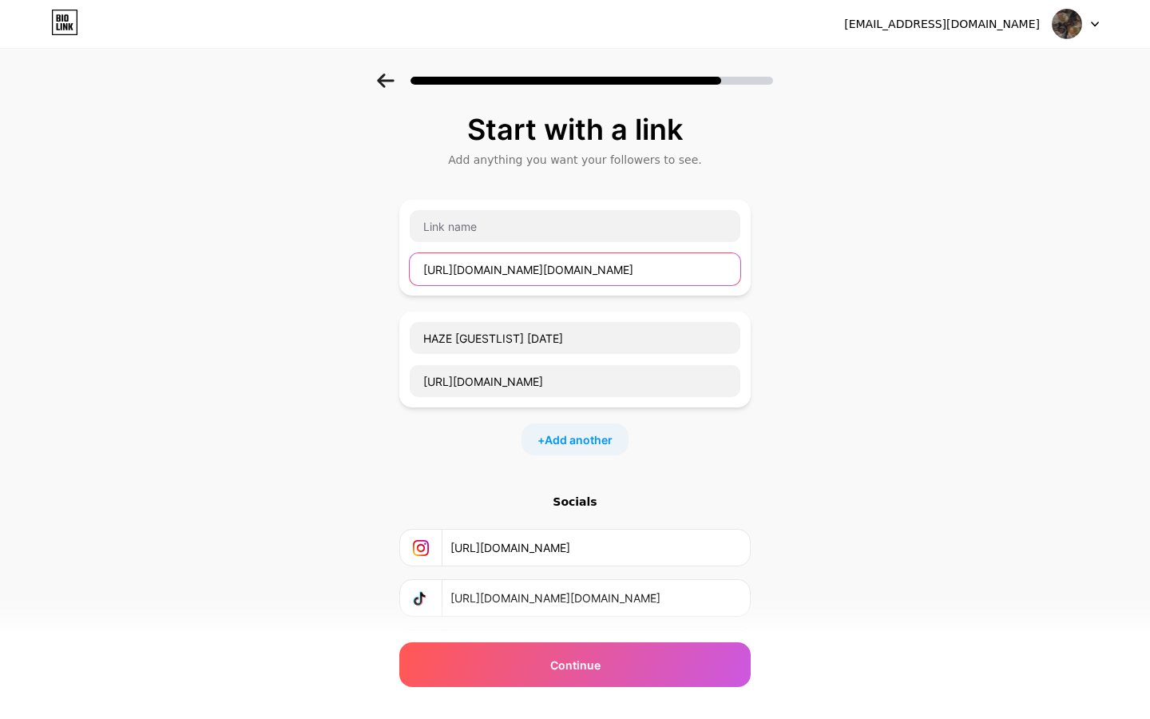
click at [690, 264] on input "[URL][DOMAIN_NAME][DOMAIN_NAME]" at bounding box center [575, 269] width 331 height 32
click at [749, 293] on div "HAZE [GUESTLIST] [DATE] [URL][DOMAIN_NAME] + Add another" at bounding box center [575, 328] width 352 height 256
click at [692, 316] on div "HAZE [GUESTLIST] [DATE] [URL][DOMAIN_NAME]" at bounding box center [575, 360] width 352 height 96
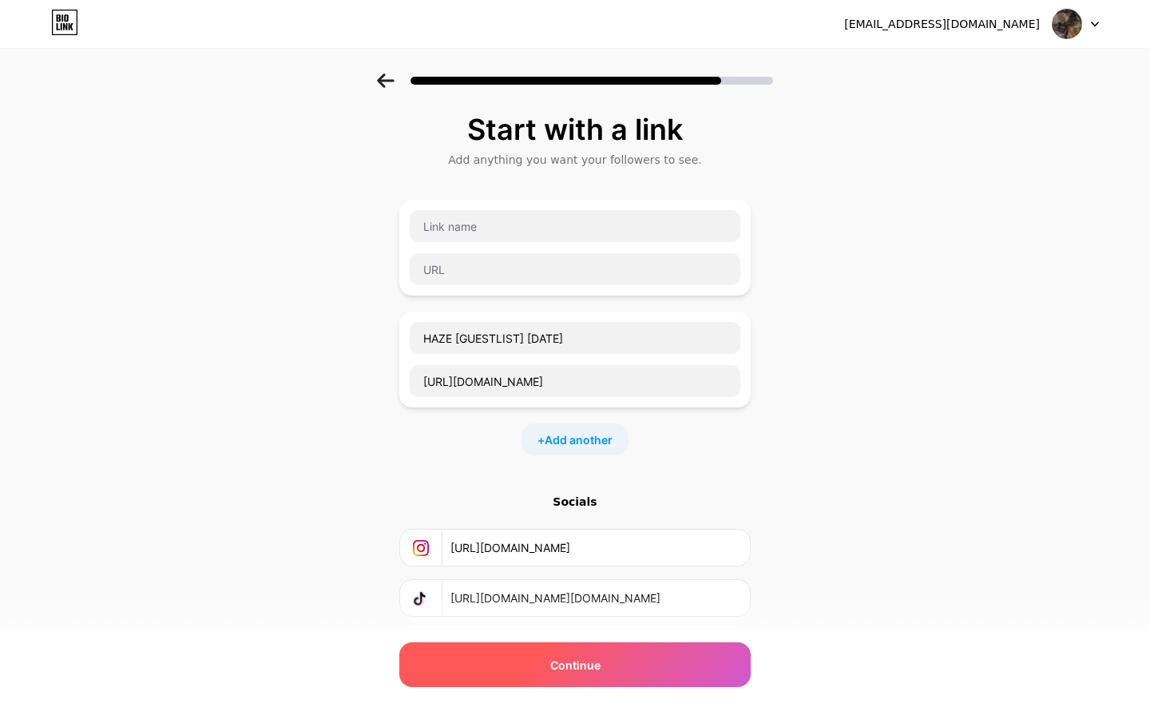
click at [638, 669] on div "Continue" at bounding box center [575, 664] width 352 height 45
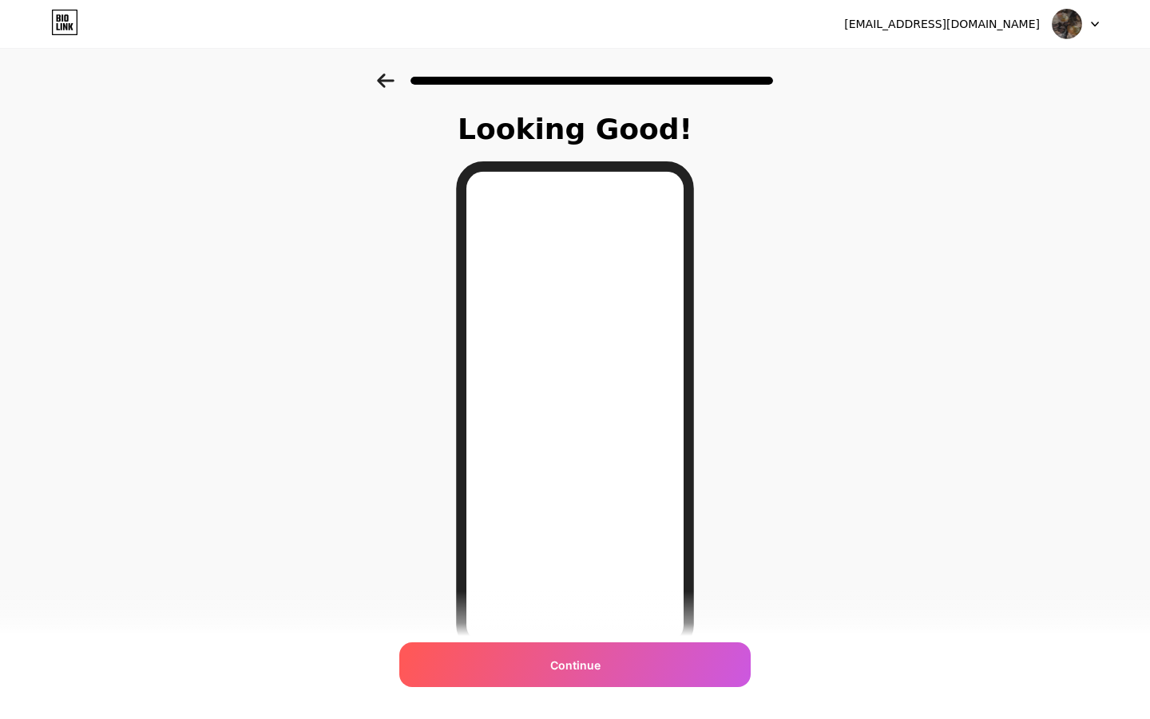
click at [393, 75] on icon at bounding box center [386, 80] width 18 height 14
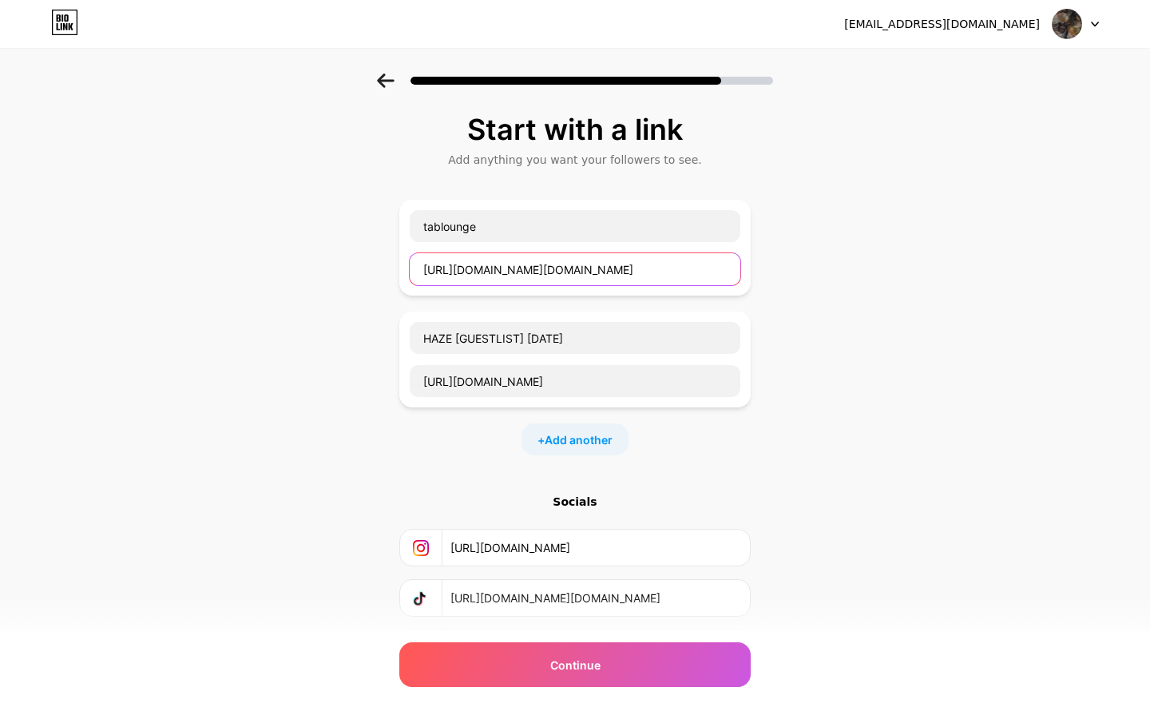
drag, startPoint x: 660, startPoint y: 274, endPoint x: 372, endPoint y: 268, distance: 287.7
click at [372, 268] on div "Start with a link Add anything you want your followers to see. tablounge [URL][…" at bounding box center [575, 409] width 1150 height 673
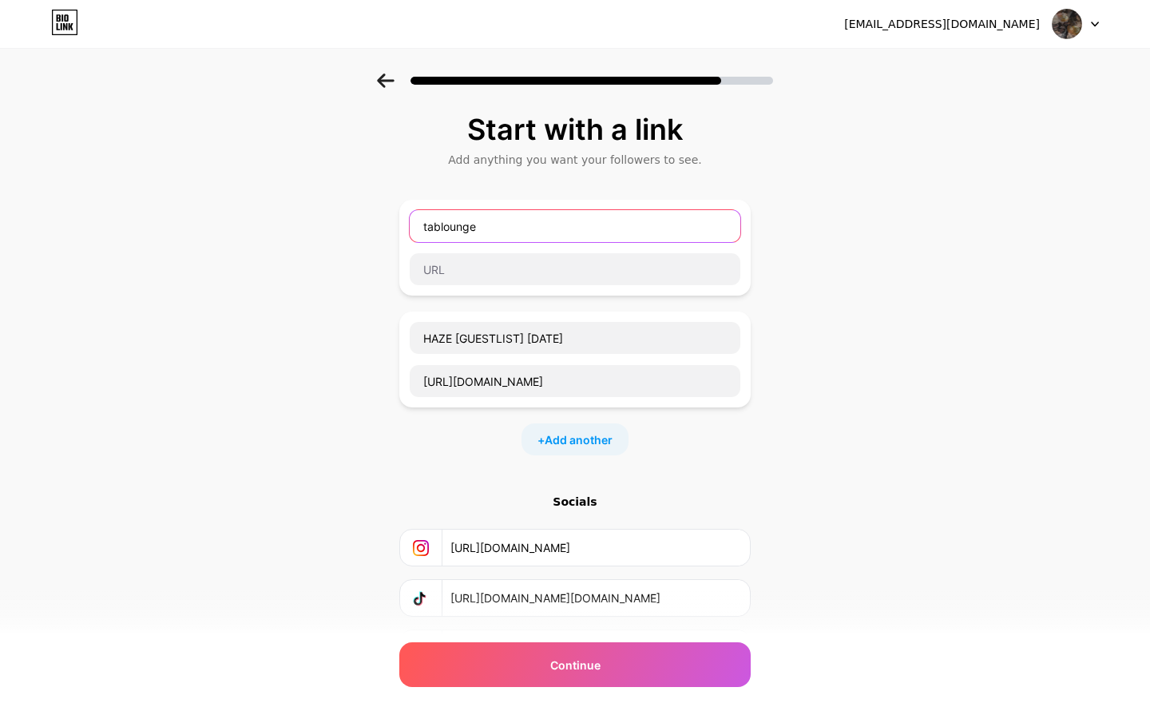
click at [488, 226] on input "tablounge" at bounding box center [575, 226] width 331 height 32
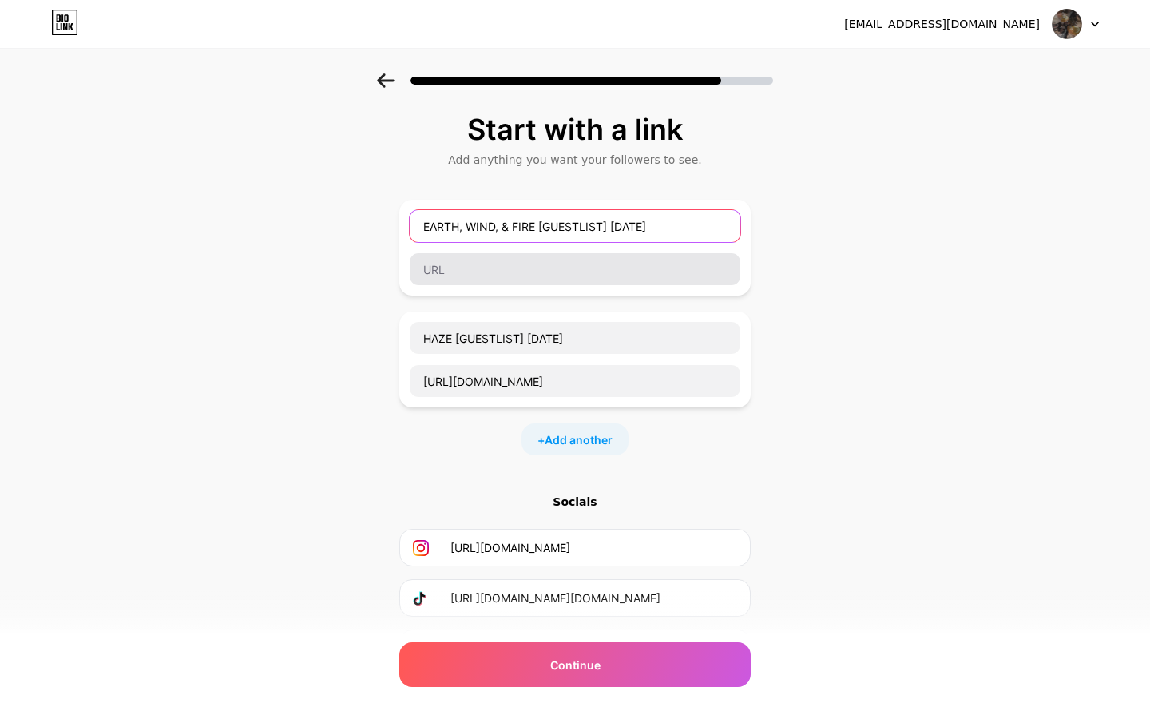
type input "EARTH, WIND, & FIRE [GUESTLIST] [DATE]"
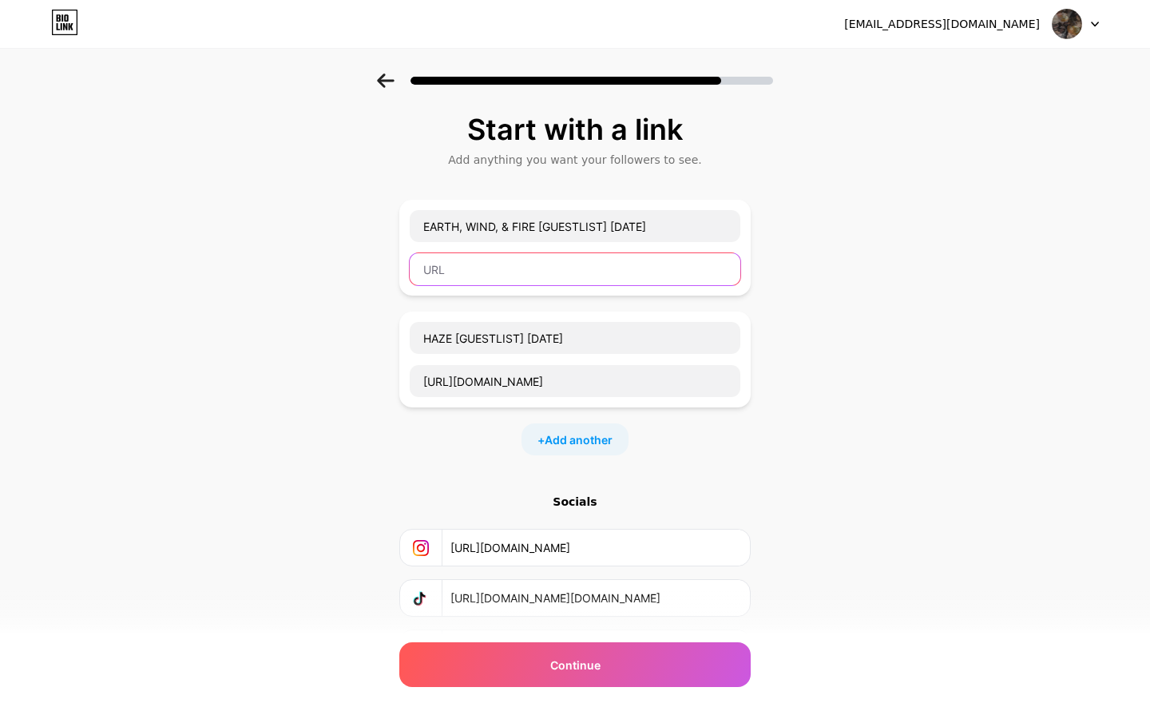
click at [670, 268] on input "text" at bounding box center [575, 269] width 331 height 32
paste input "[URL][DOMAIN_NAME]"
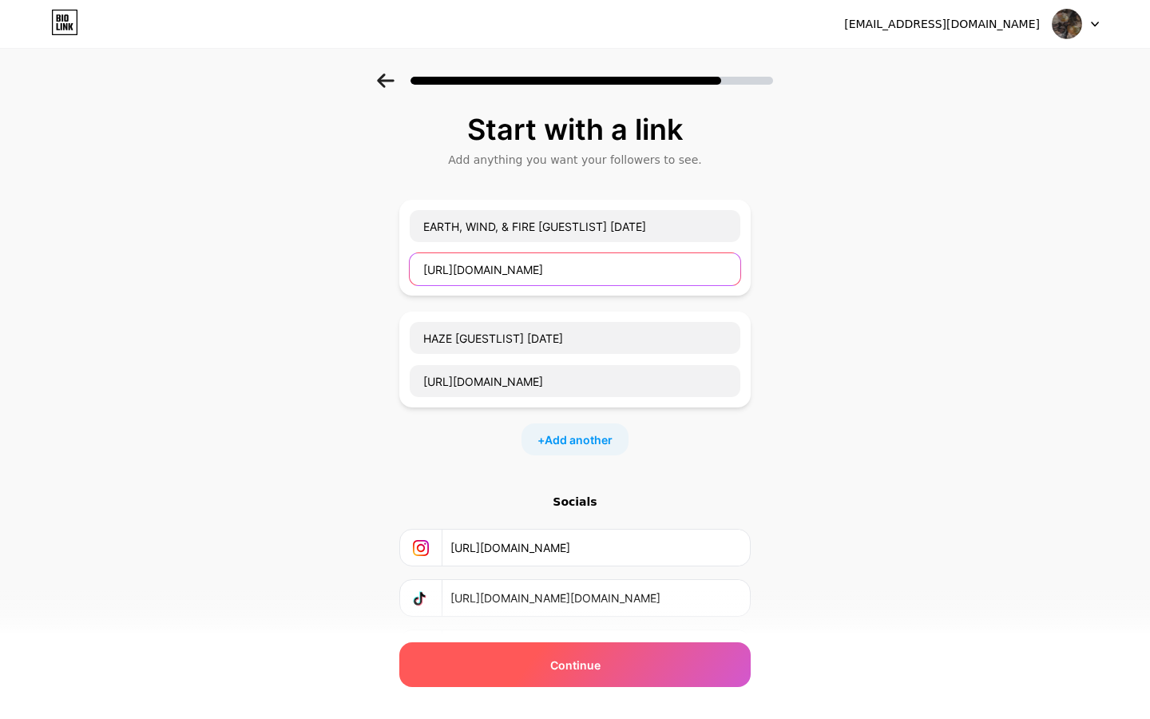
type input "[URL][DOMAIN_NAME]"
click at [590, 666] on span "Continue" at bounding box center [575, 665] width 50 height 17
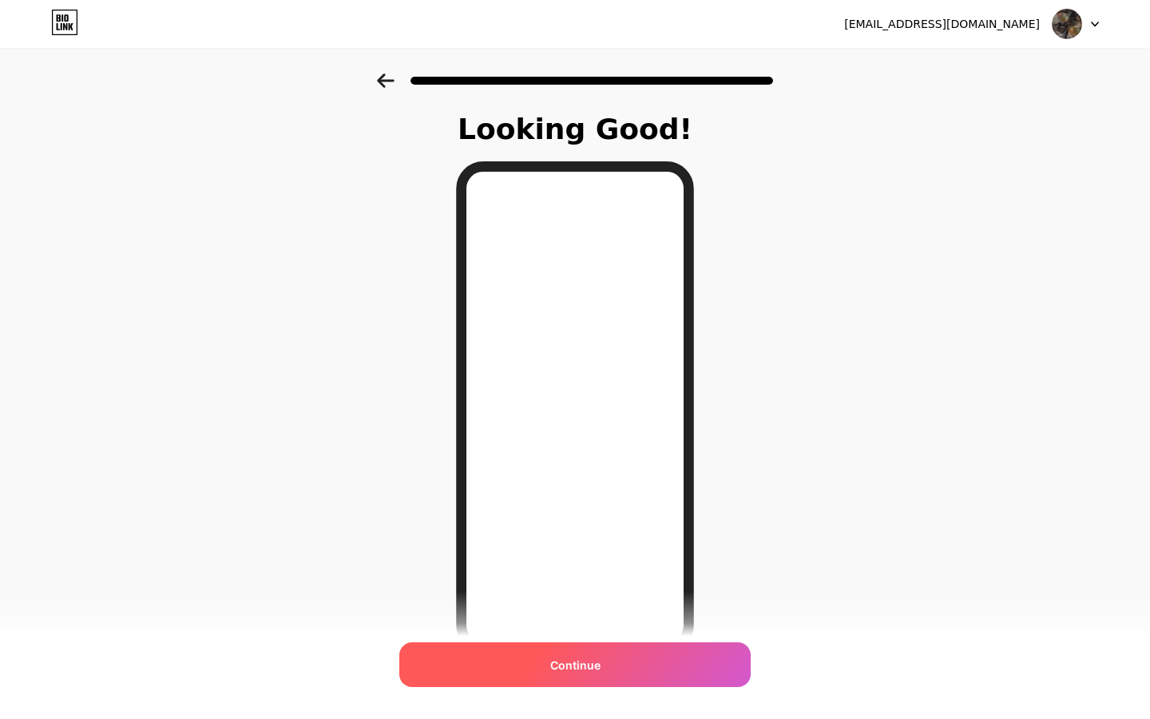
click at [630, 657] on div "Continue" at bounding box center [575, 664] width 352 height 45
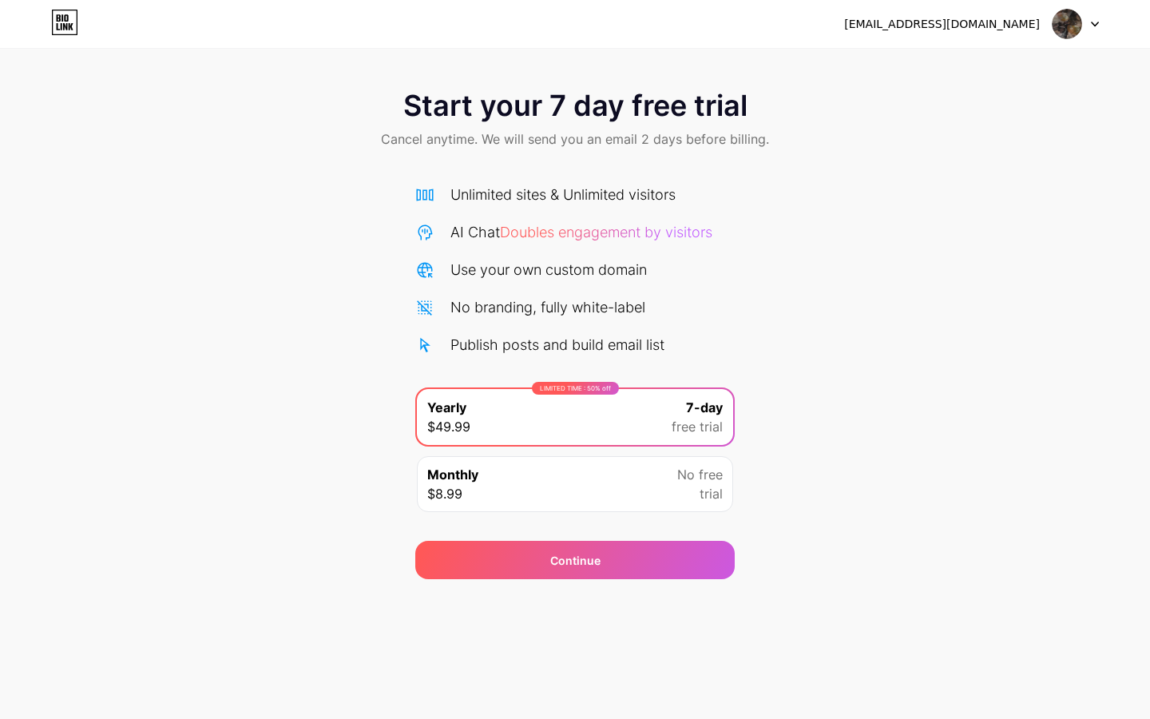
click at [589, 493] on div "Monthly $8.99 No free trial" at bounding box center [575, 484] width 316 height 56
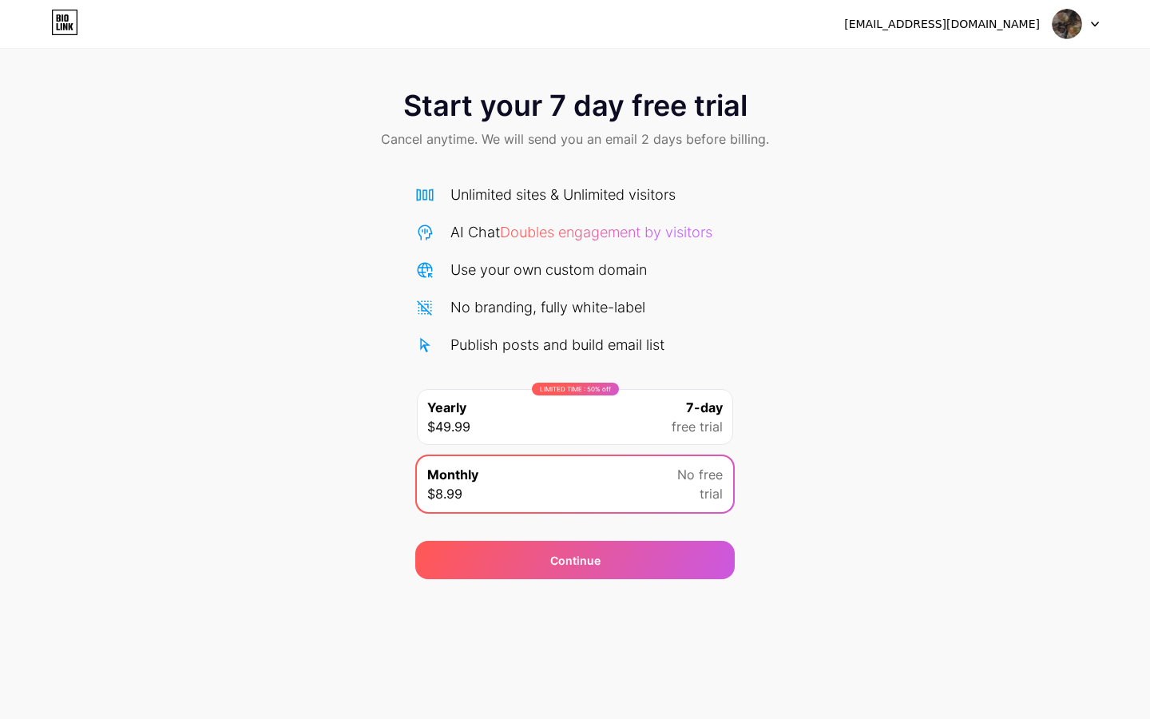
click at [1087, 25] on div at bounding box center [1076, 24] width 46 height 29
click at [974, 60] on li "Logout" at bounding box center [999, 65] width 198 height 43
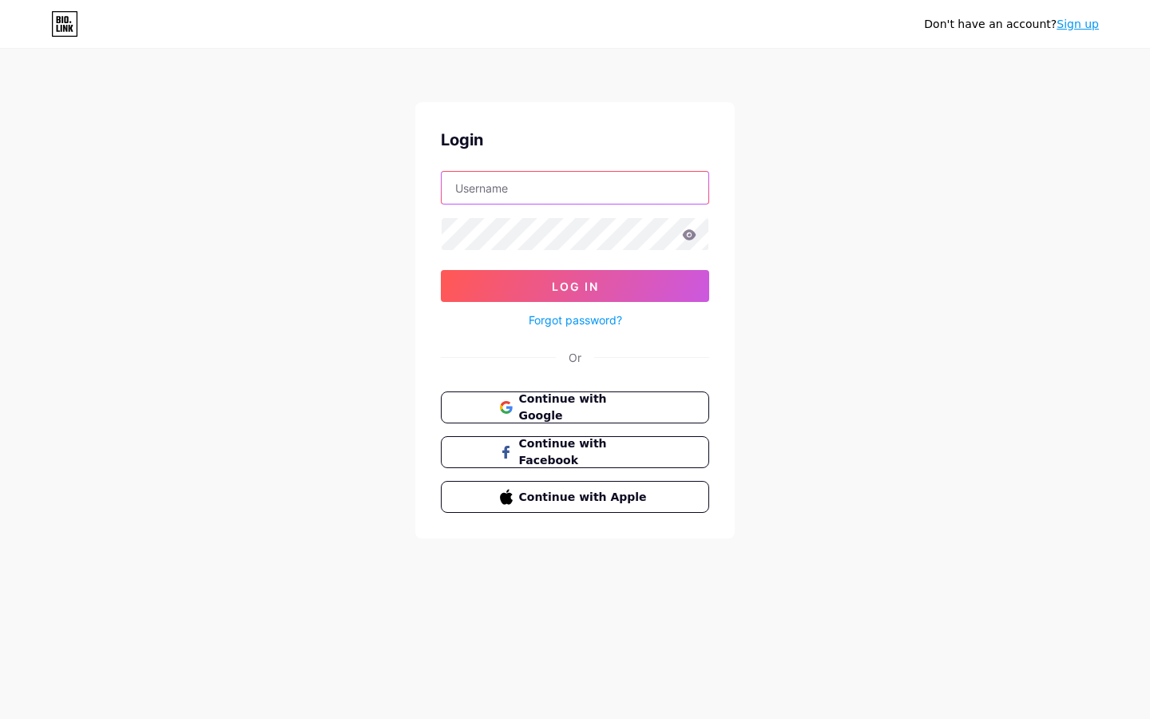
type input "[EMAIL_ADDRESS][DOMAIN_NAME]"
